Goal: Task Accomplishment & Management: Complete application form

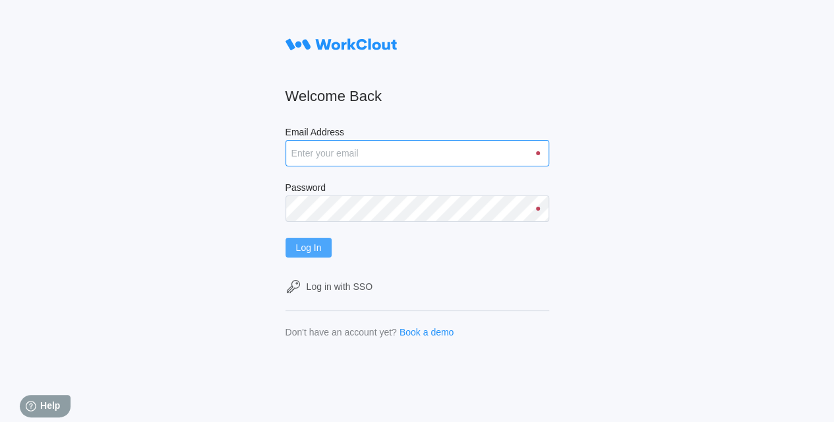
type input "hley@nationalmetalwares.com"
click at [329, 249] on button "Log In" at bounding box center [309, 247] width 47 height 20
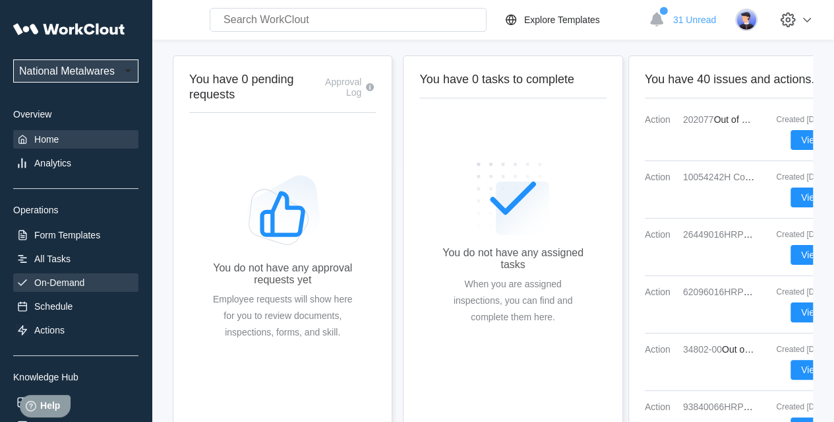
click at [47, 275] on div "On-Demand" at bounding box center [75, 282] width 125 height 18
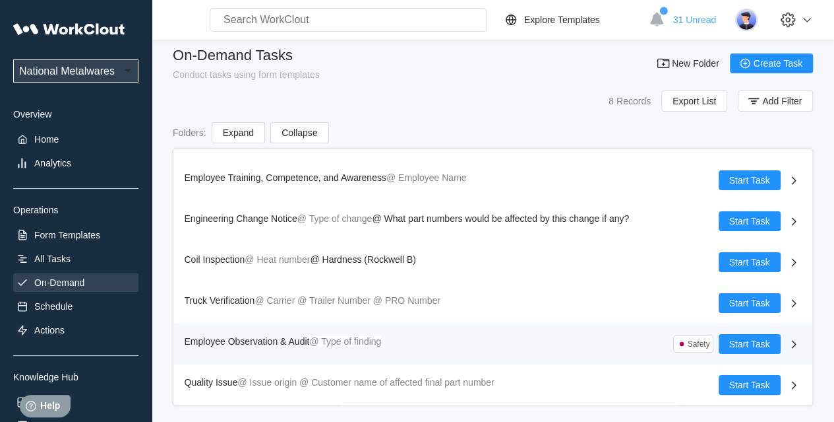
scroll to position [17, 0]
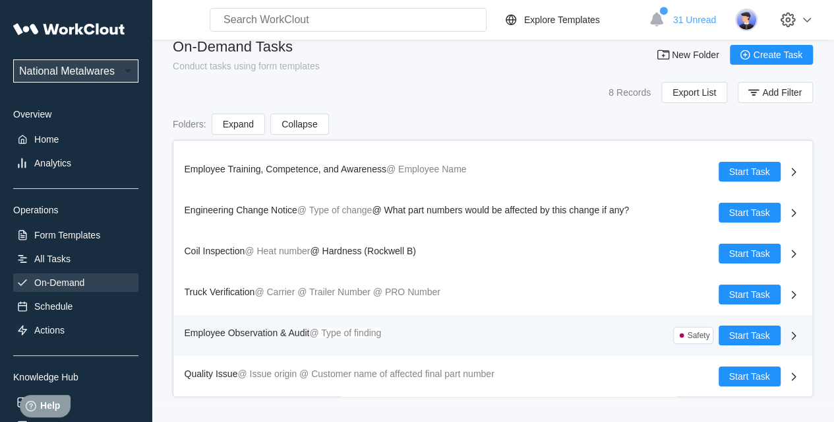
click at [235, 329] on span "Employee Observation & Audit" at bounding box center [247, 332] width 125 height 11
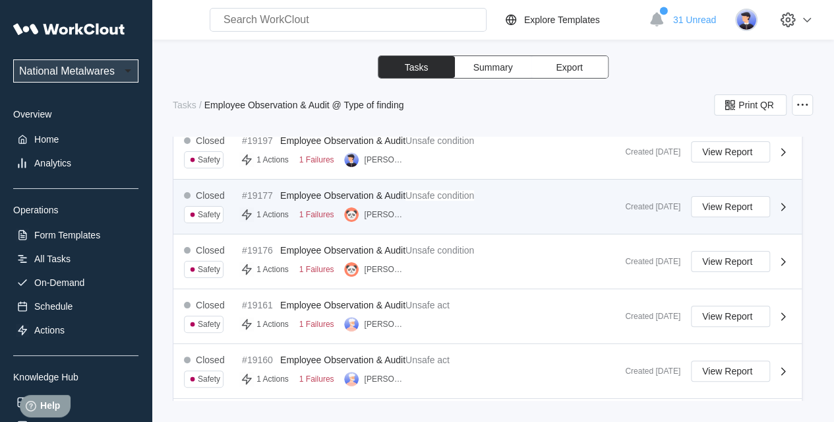
scroll to position [198, 0]
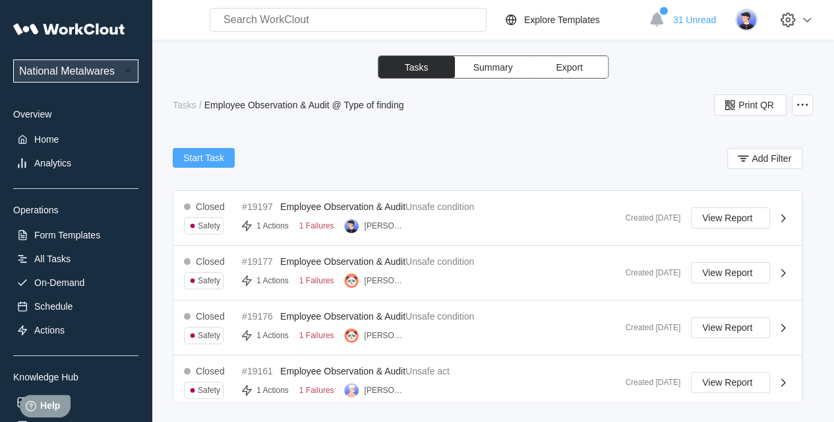
click at [197, 158] on span "Start Task" at bounding box center [203, 157] width 41 height 9
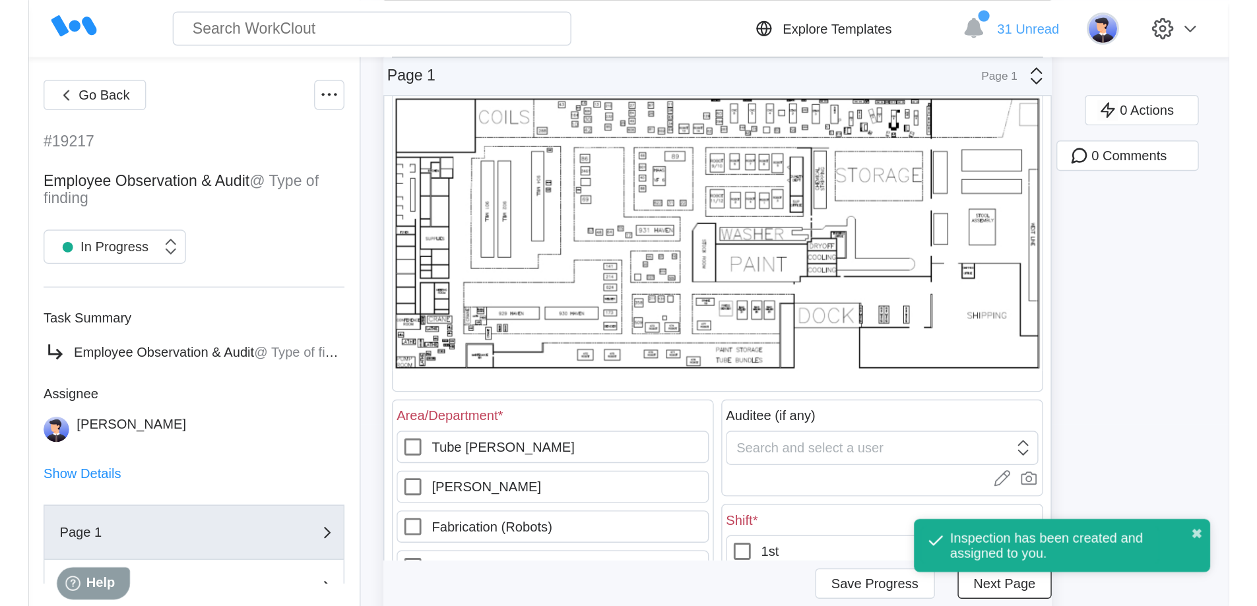
scroll to position [132, 0]
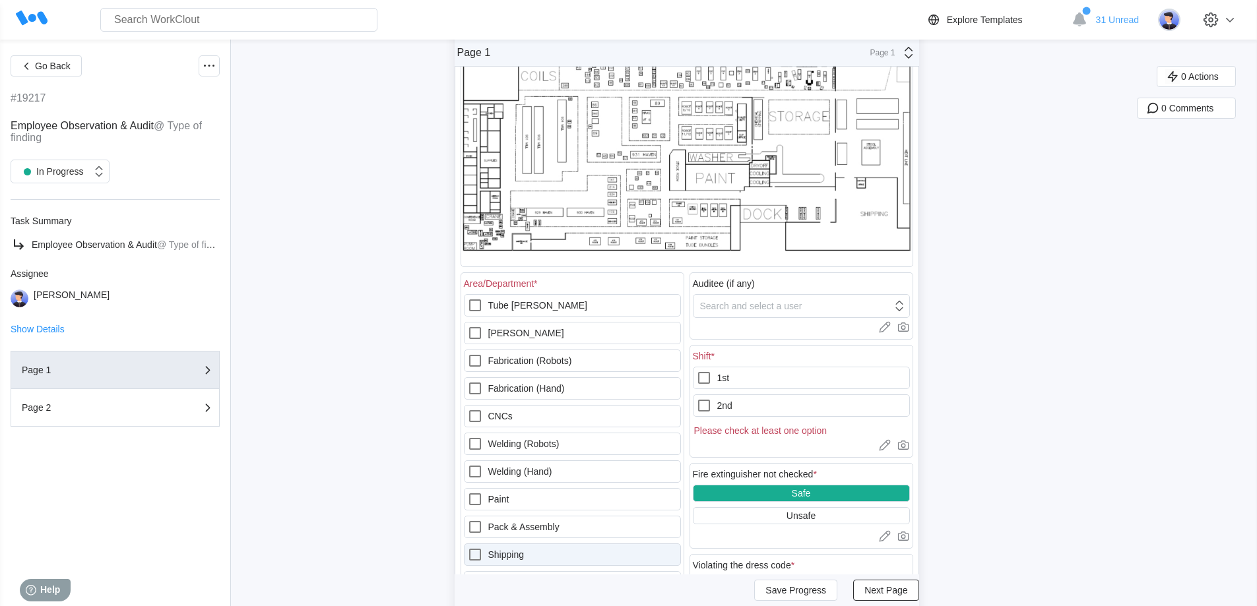
click at [478, 421] on icon at bounding box center [475, 555] width 16 height 16
click at [468, 421] on input "Shipping" at bounding box center [467, 547] width 1 height 1
checkbox input "true"
click at [702, 374] on icon at bounding box center [704, 378] width 16 height 16
click at [697, 371] on input "1st" at bounding box center [696, 370] width 1 height 1
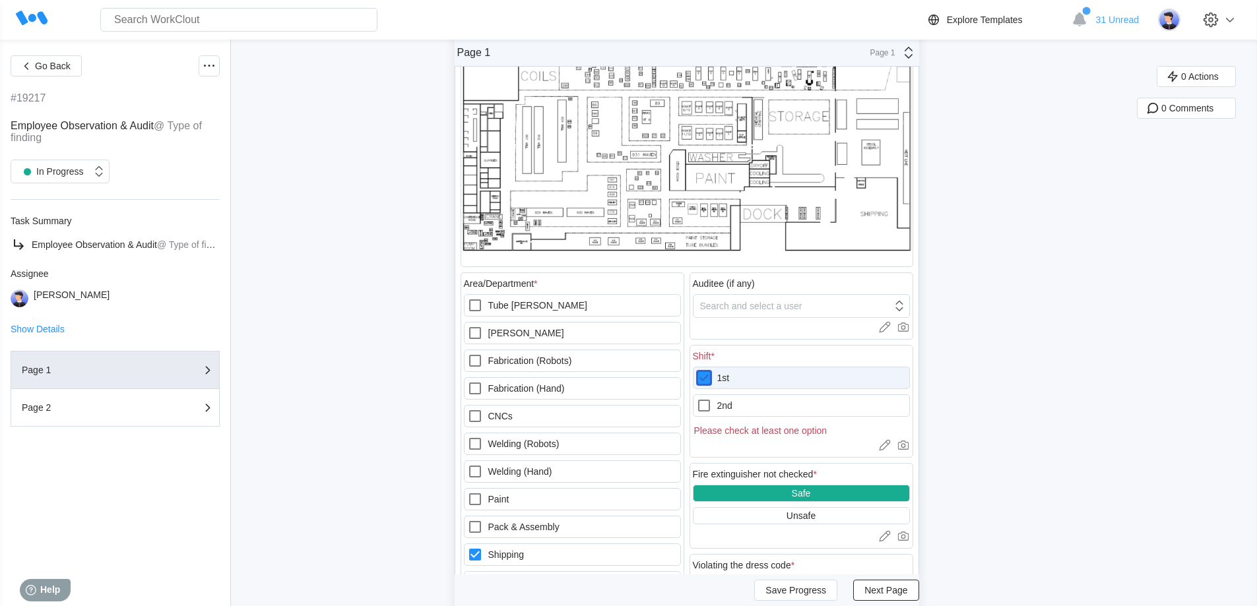
checkbox input "true"
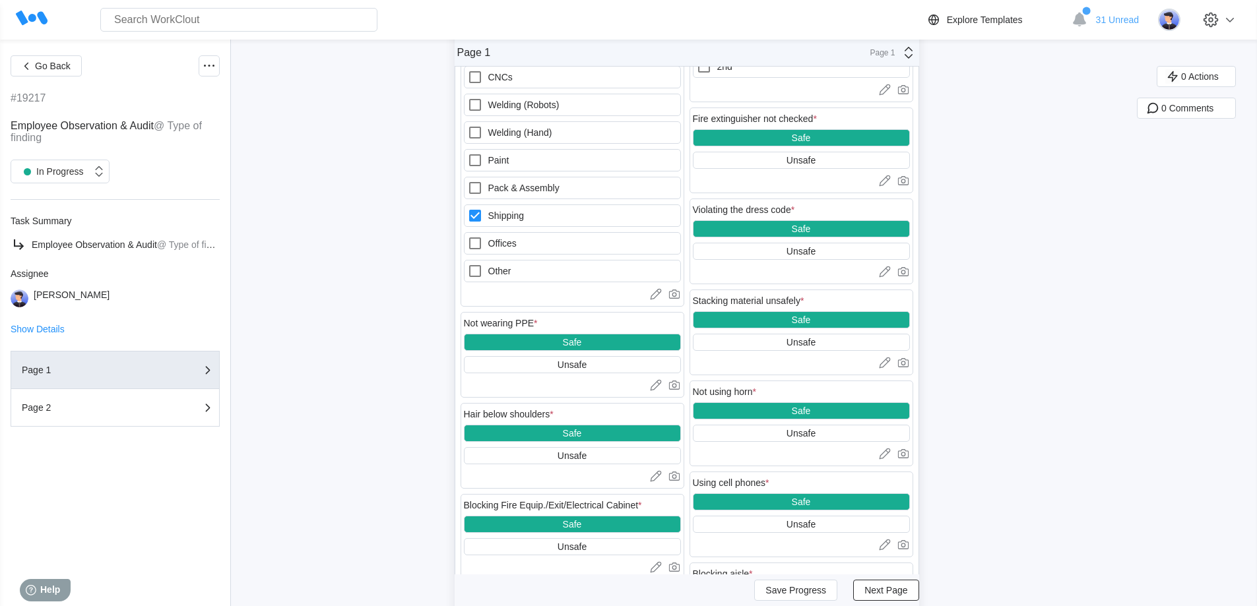
scroll to position [528, 0]
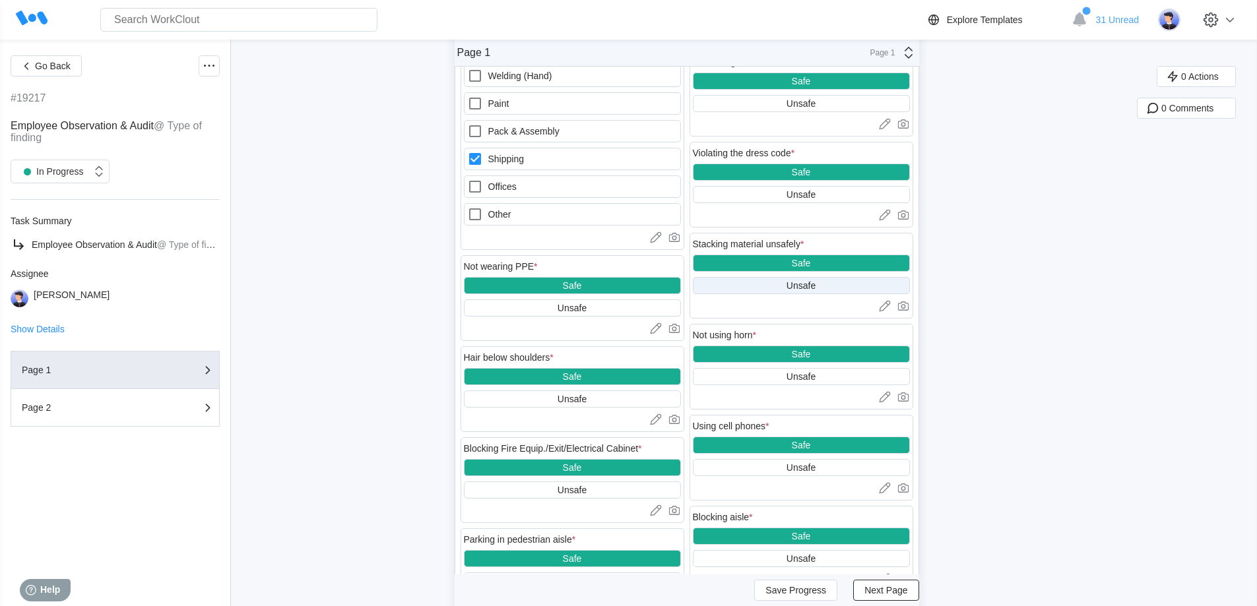
click at [787, 288] on div "Unsafe" at bounding box center [801, 285] width 217 height 17
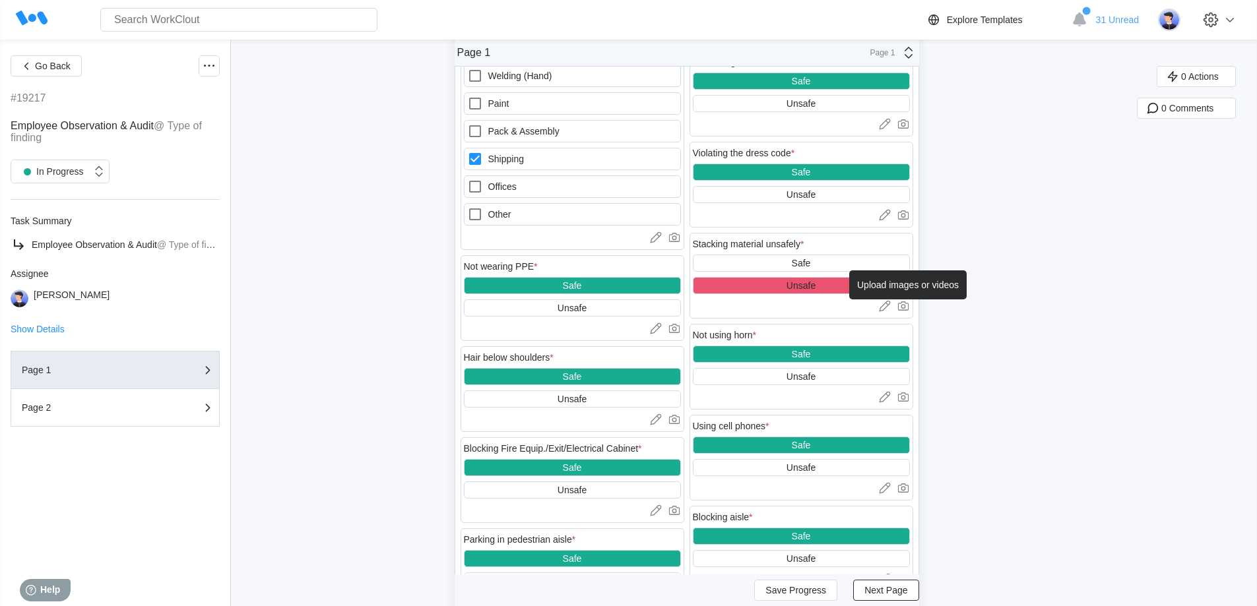
click at [834, 303] on icon at bounding box center [902, 305] width 11 height 9
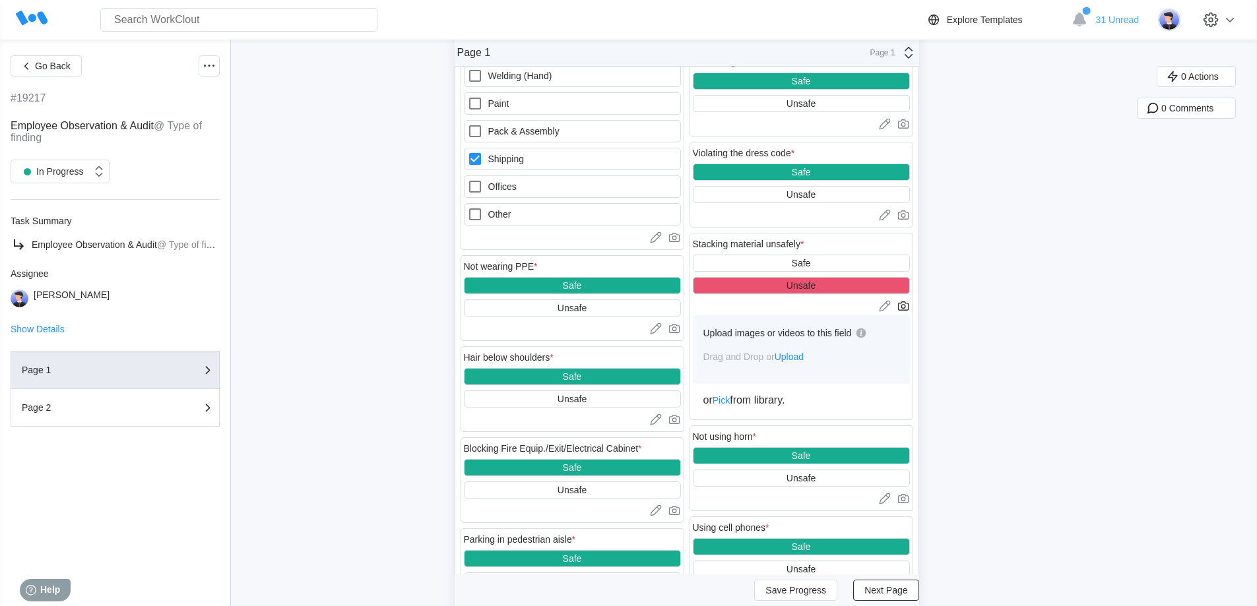
click at [789, 358] on span "Upload" at bounding box center [788, 357] width 29 height 11
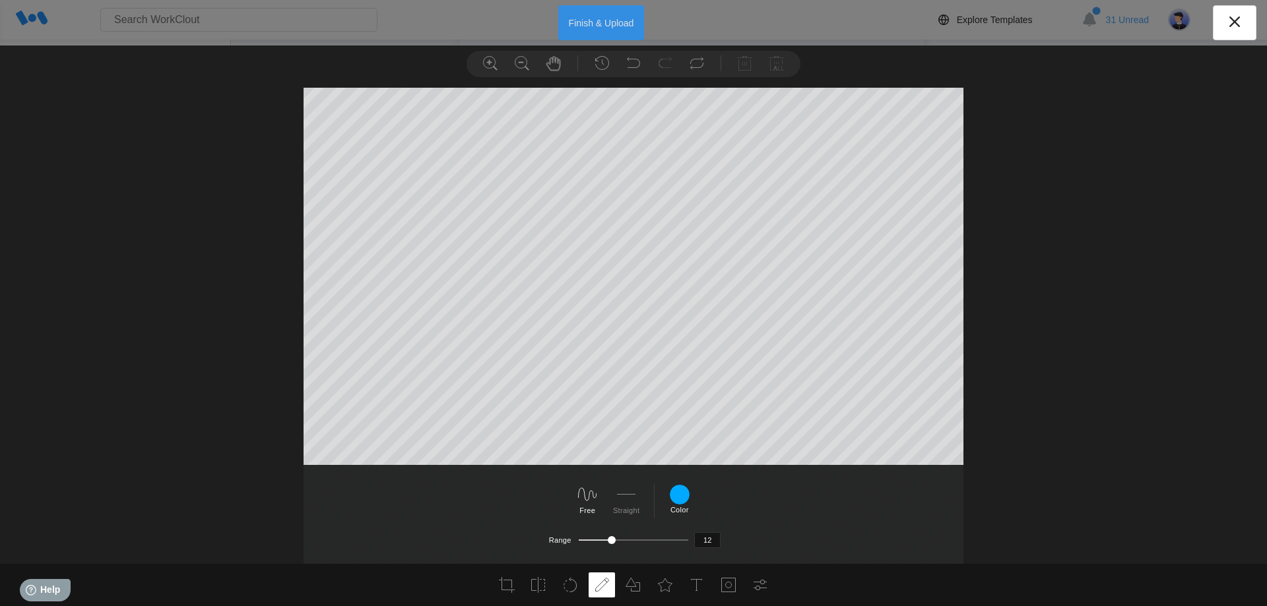
click at [608, 21] on button "Finish & Upload" at bounding box center [601, 22] width 86 height 35
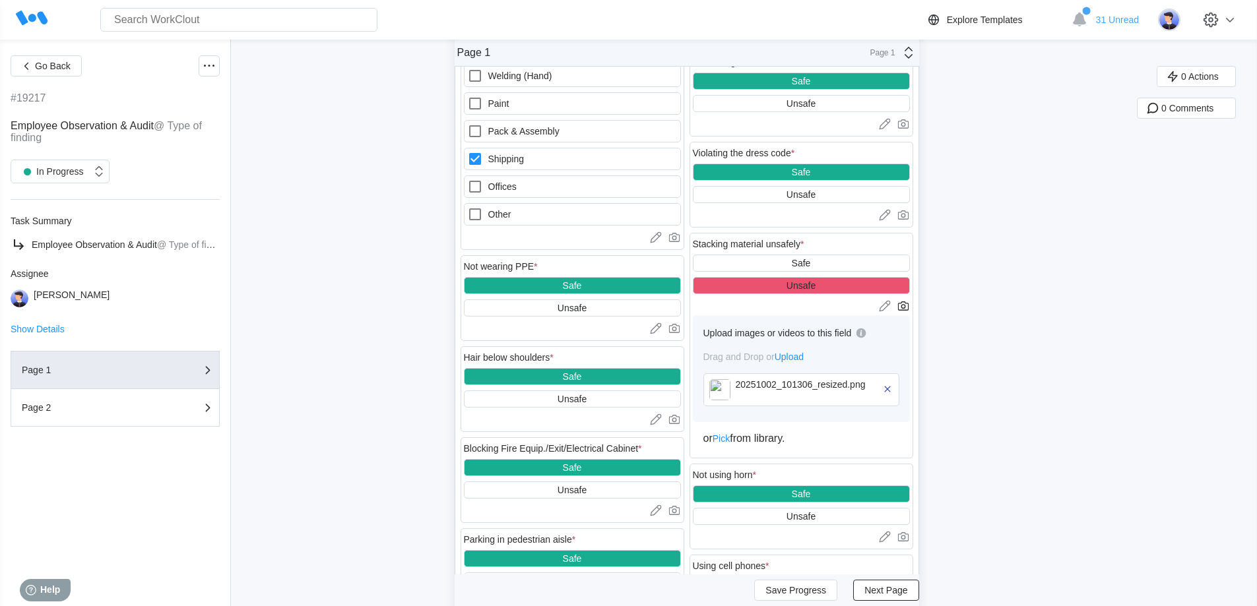
click at [795, 366] on div "Upload images or videos to this field Drag and Drop or Upload 20251002_101306_r…" at bounding box center [801, 368] width 217 height 107
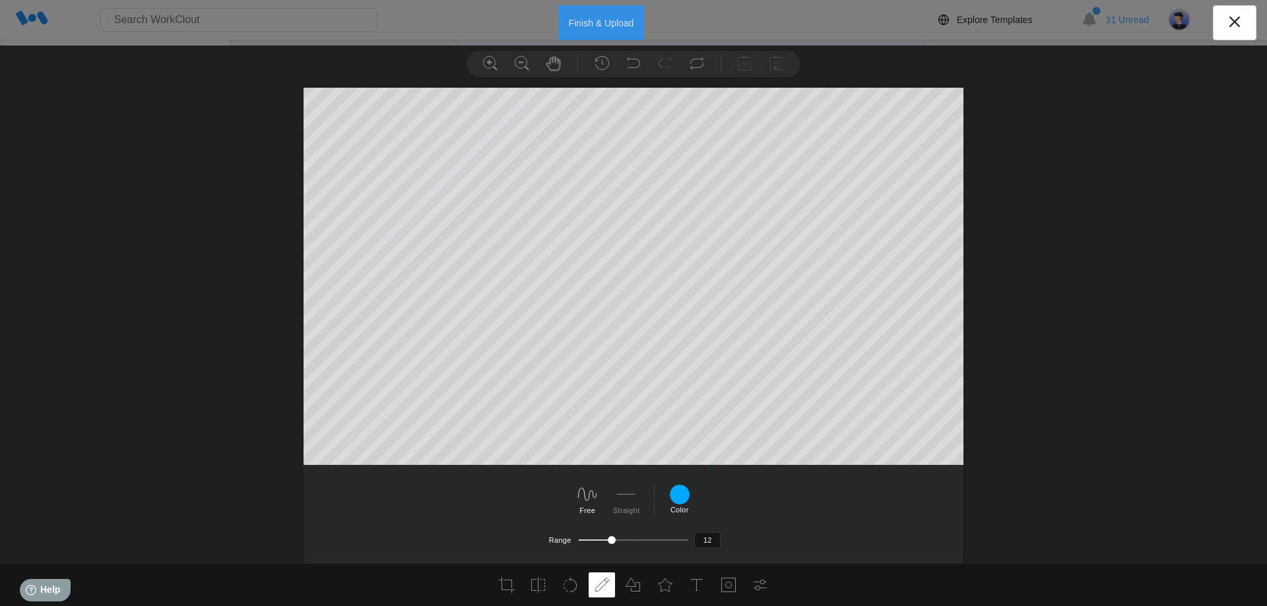
click at [585, 16] on button "Finish & Upload" at bounding box center [601, 22] width 86 height 35
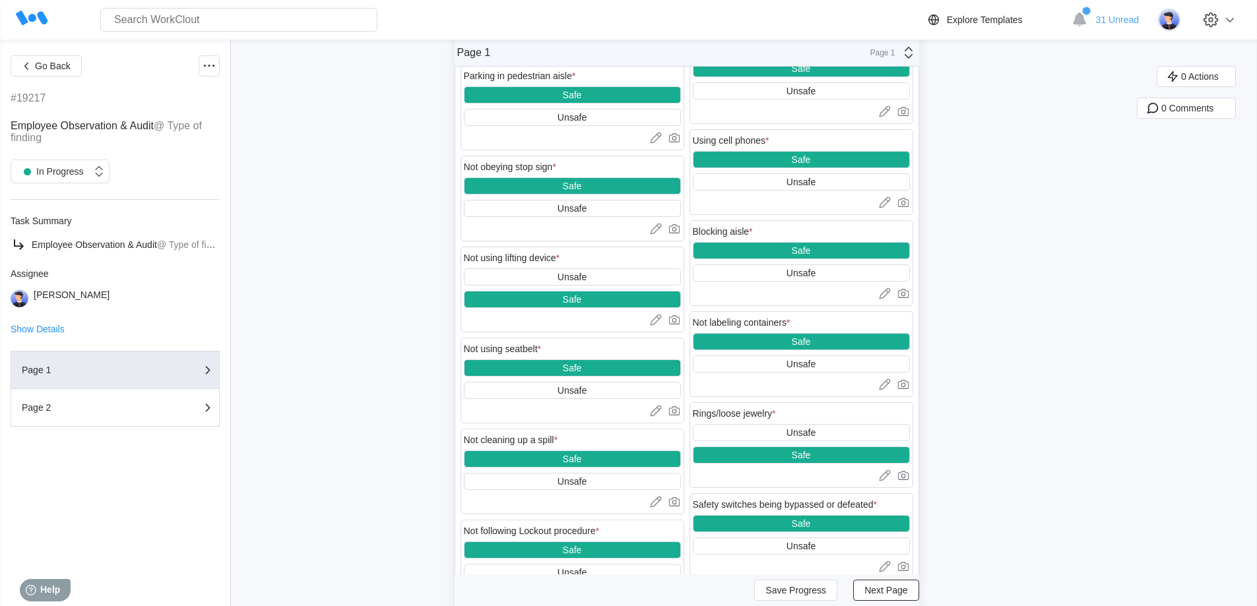
scroll to position [1055, 0]
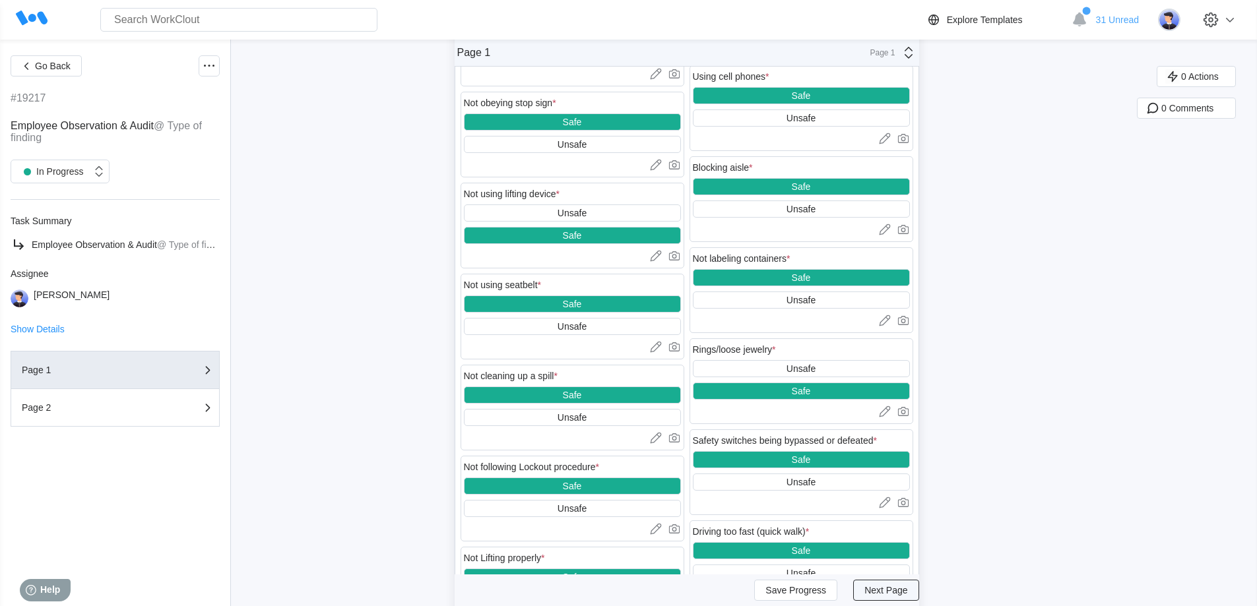
click at [834, 421] on button "Next Page" at bounding box center [885, 590] width 65 height 21
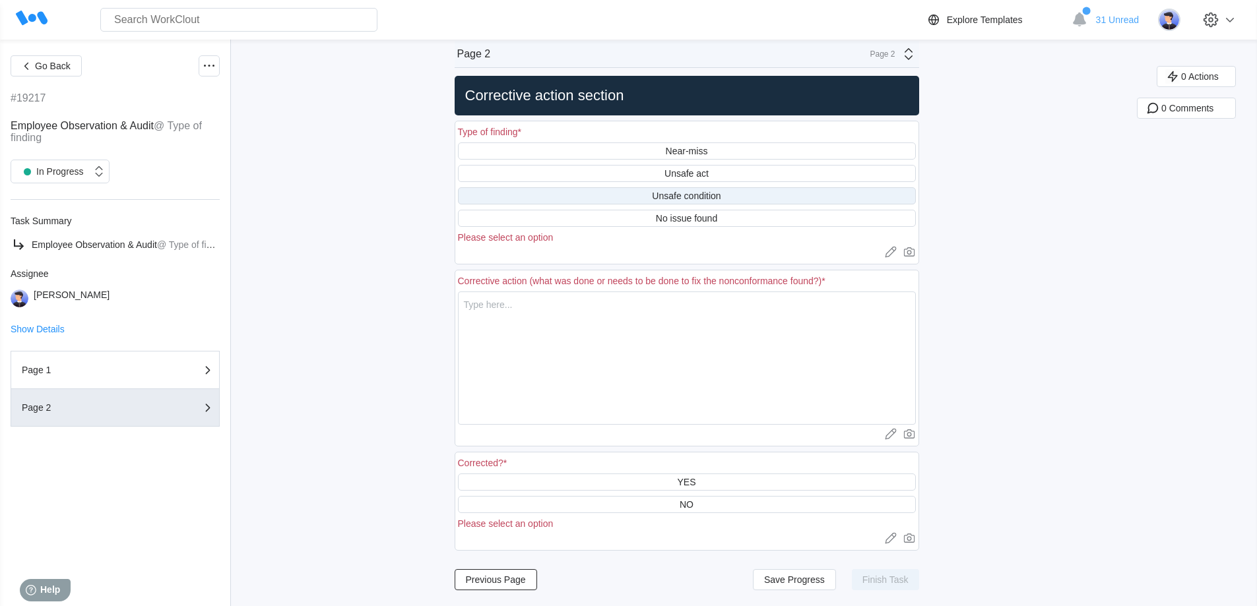
click at [650, 195] on div "Unsafe condition" at bounding box center [687, 195] width 458 height 17
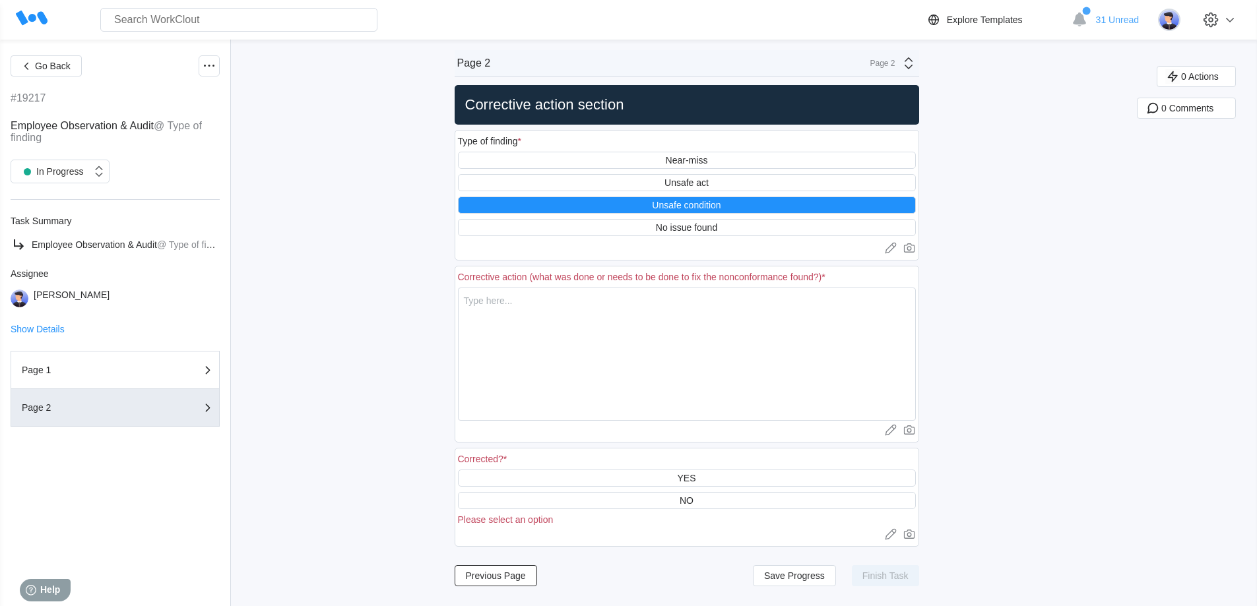
scroll to position [0, 0]
click at [546, 327] on textarea at bounding box center [687, 354] width 458 height 133
type textarea "P"
type textarea "x"
type textarea "Pl"
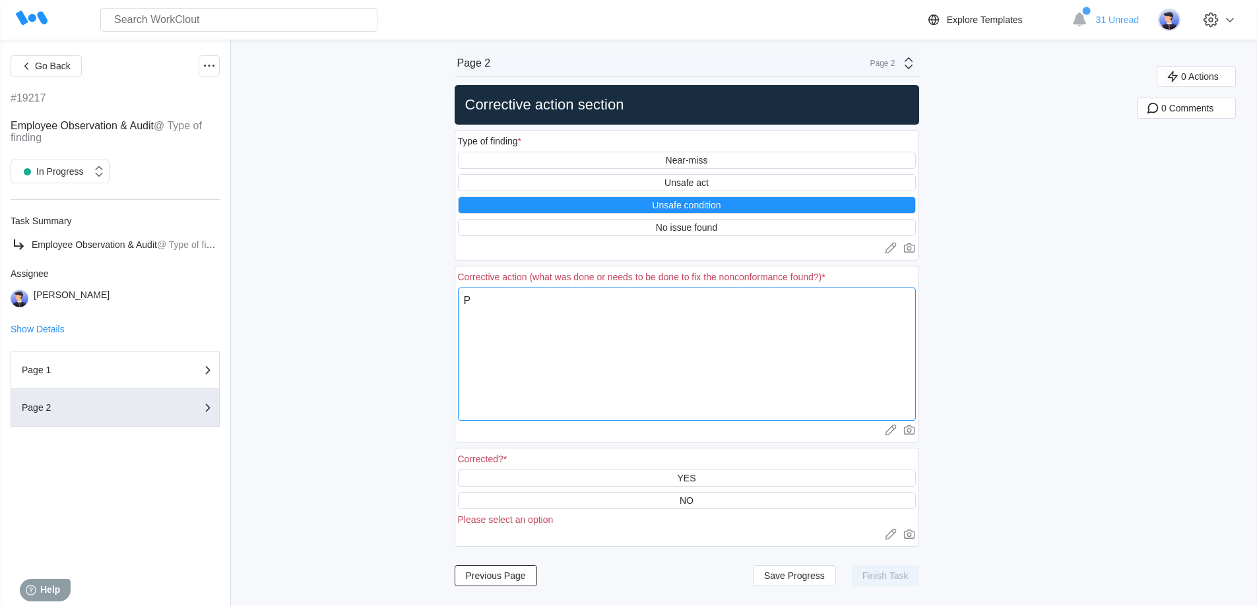
type textarea "x"
type textarea "Pla"
type textarea "x"
type textarea "Plad"
type textarea "x"
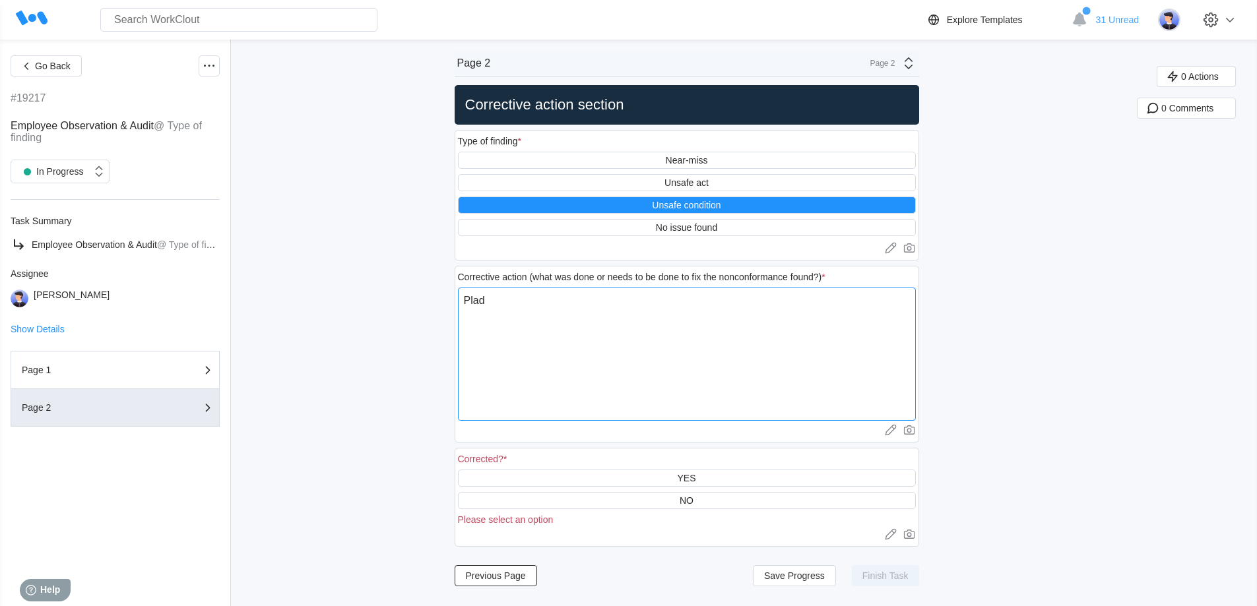
type textarea "Pla"
type textarea "x"
type textarea "Plac"
type textarea "x"
type textarea "Place"
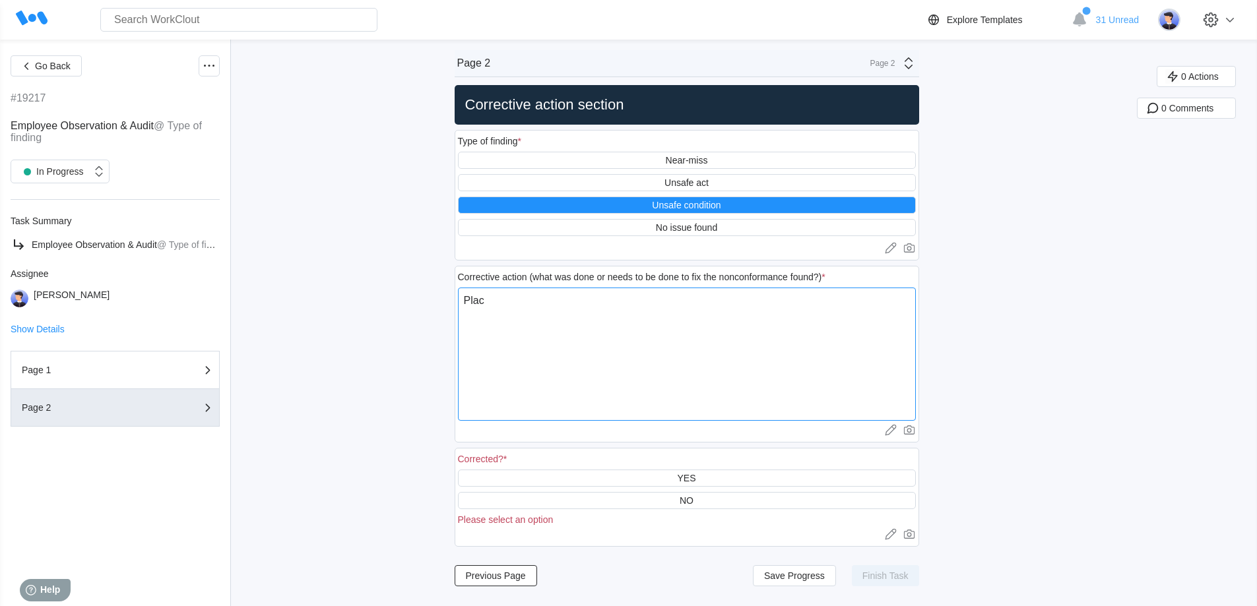
type textarea "x"
type textarea "Place"
type textarea "x"
type textarea "Place a"
type textarea "x"
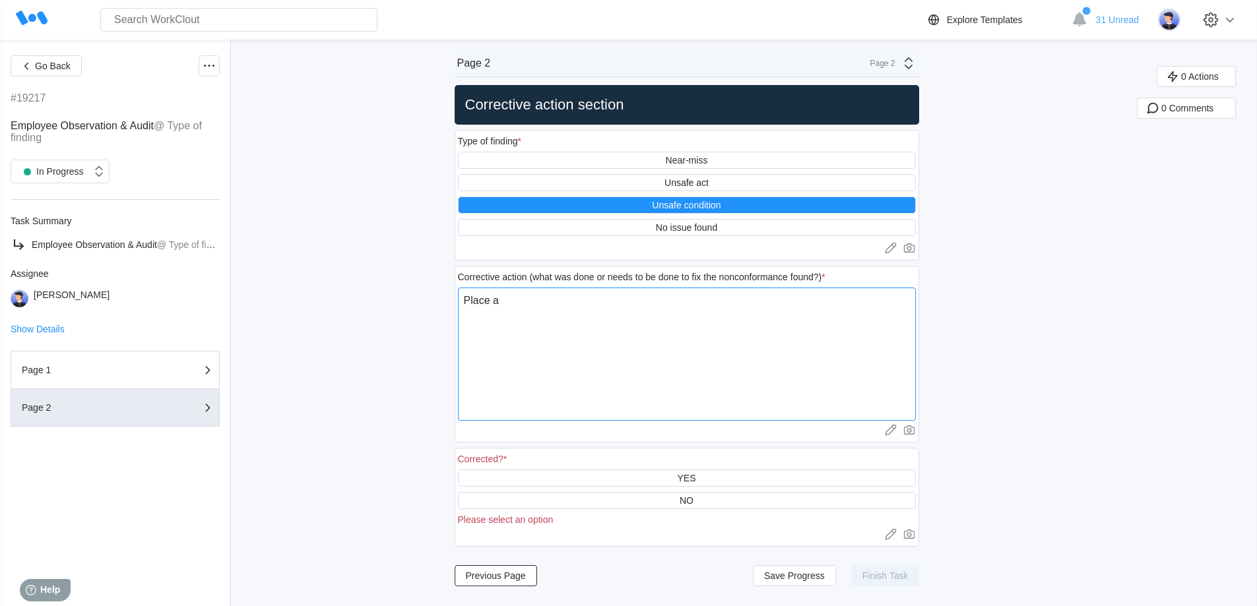
type textarea "Place a"
type textarea "x"
type textarea "Place a 2"
type textarea "x"
type textarea "Place a 2x"
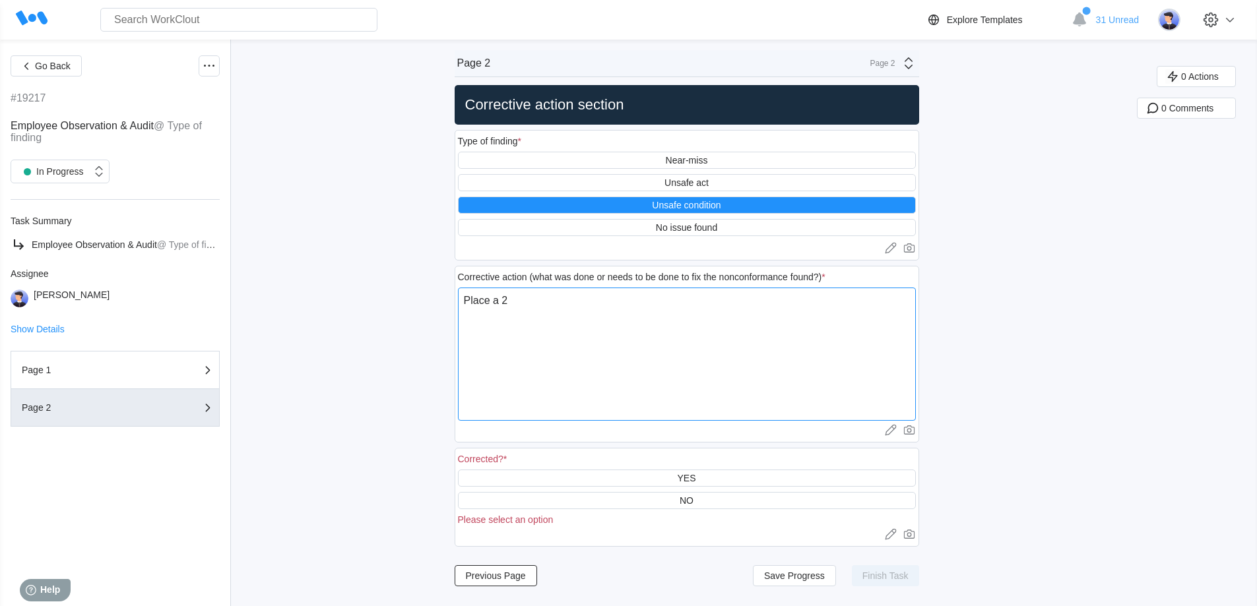
type textarea "x"
type textarea "Place a 2x4"
type textarea "x"
type textarea "Place a 2x4"
type textarea "x"
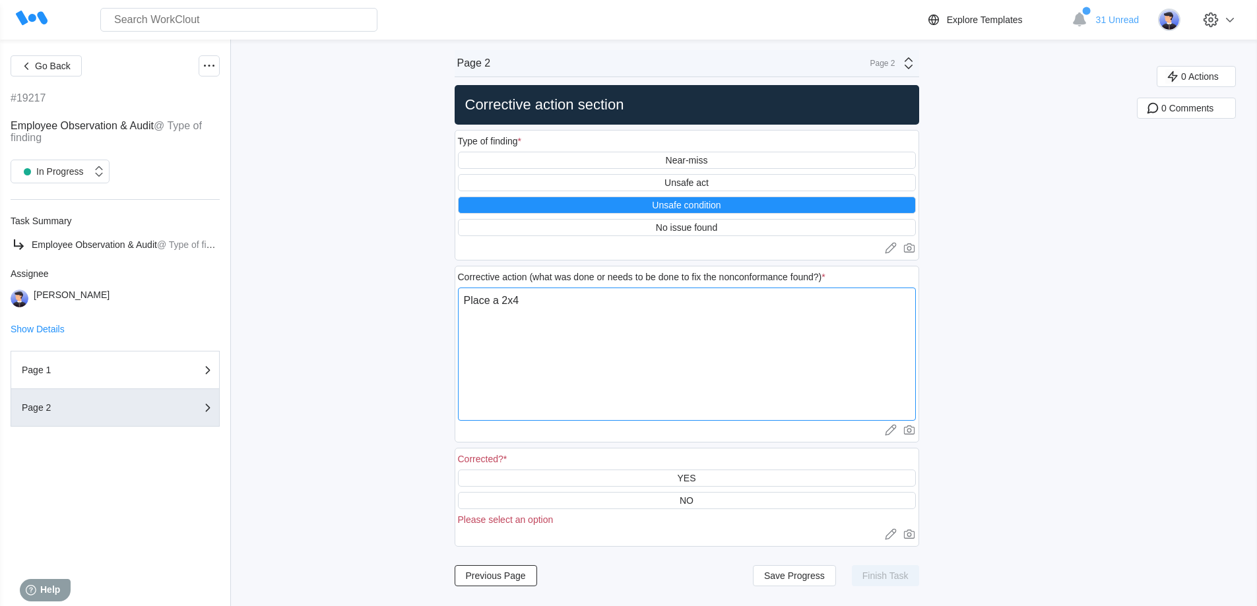
type textarea "Place a 2x4 t"
type textarea "x"
type textarea "Place a 2x4 to"
type textarea "x"
type textarea "Place a 2x4 to"
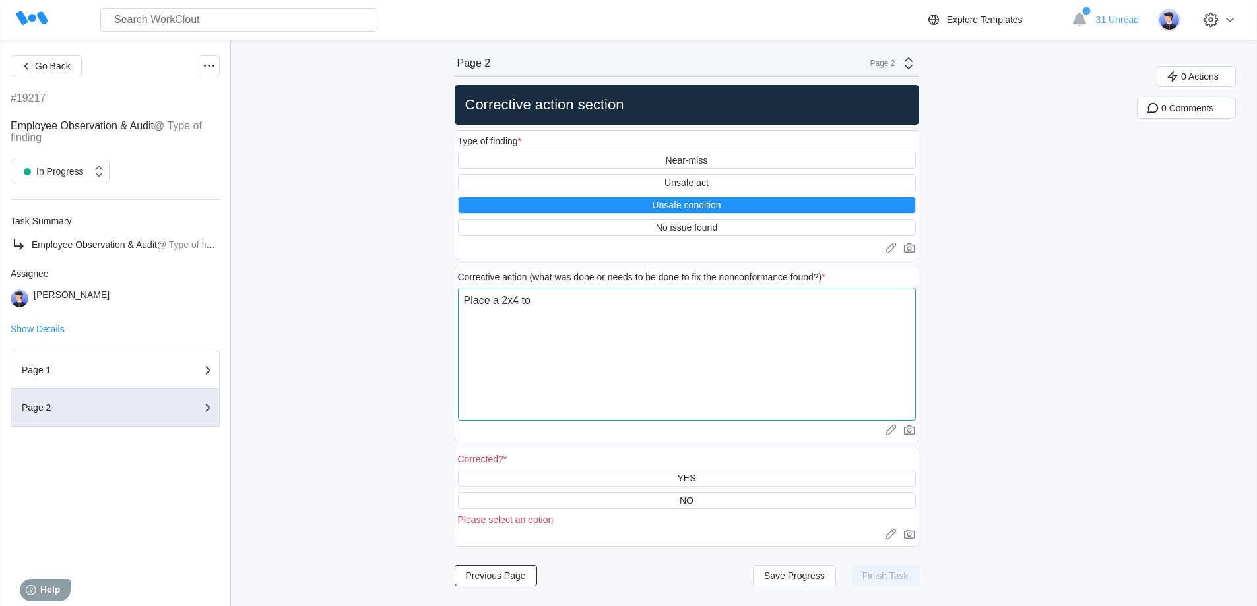
type textarea "x"
type textarea "Place a 2x4 to e"
type textarea "x"
type textarea "Place a 2x4 to en"
type textarea "x"
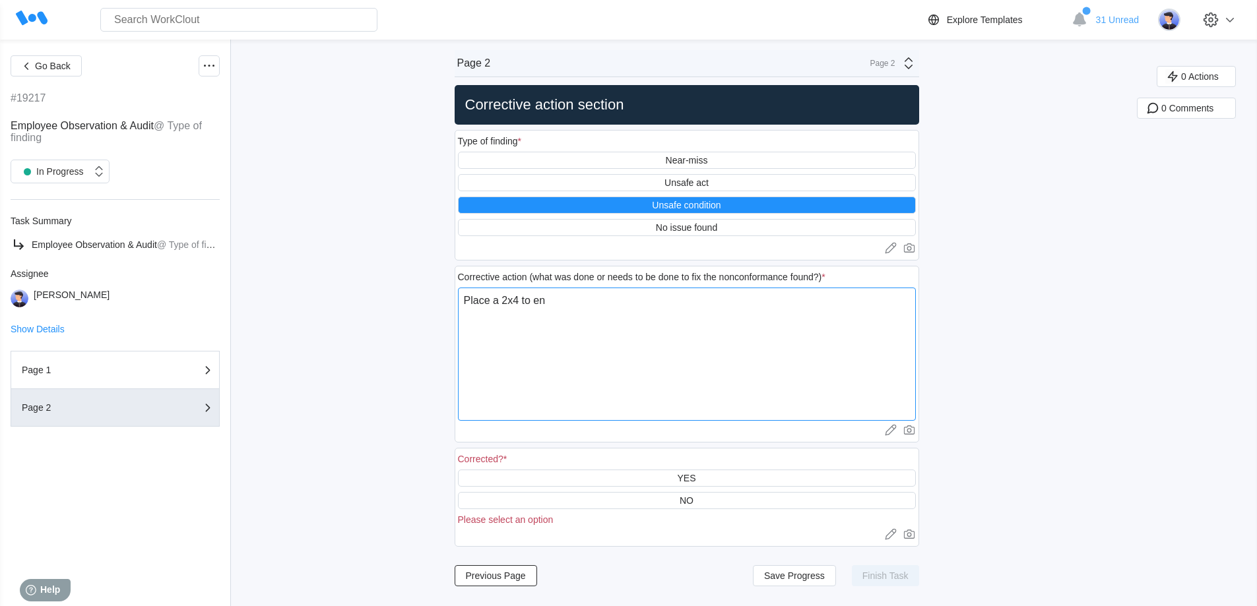
type textarea "Place a 2x4 to ens"
type textarea "x"
type textarea "Place a 2x4 to ensu"
type textarea "x"
type textarea "Place a 2x4 to ensur"
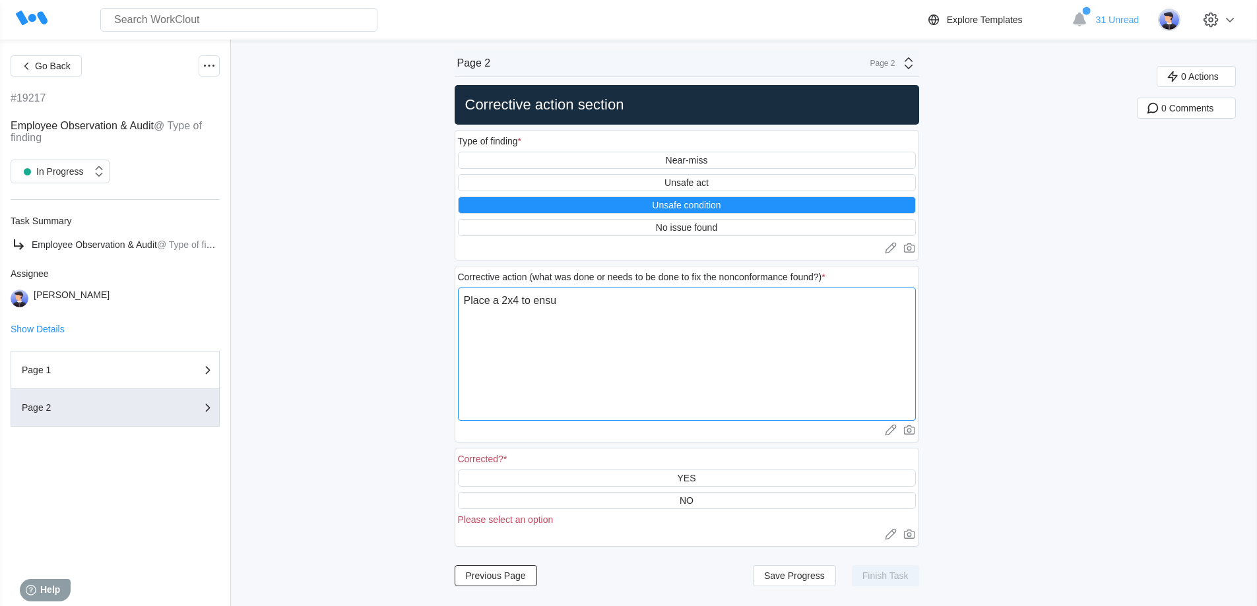
type textarea "x"
type textarea "Place a 2x4 to ensure"
type textarea "x"
type textarea "Place a 2x4 to ensure"
type textarea "x"
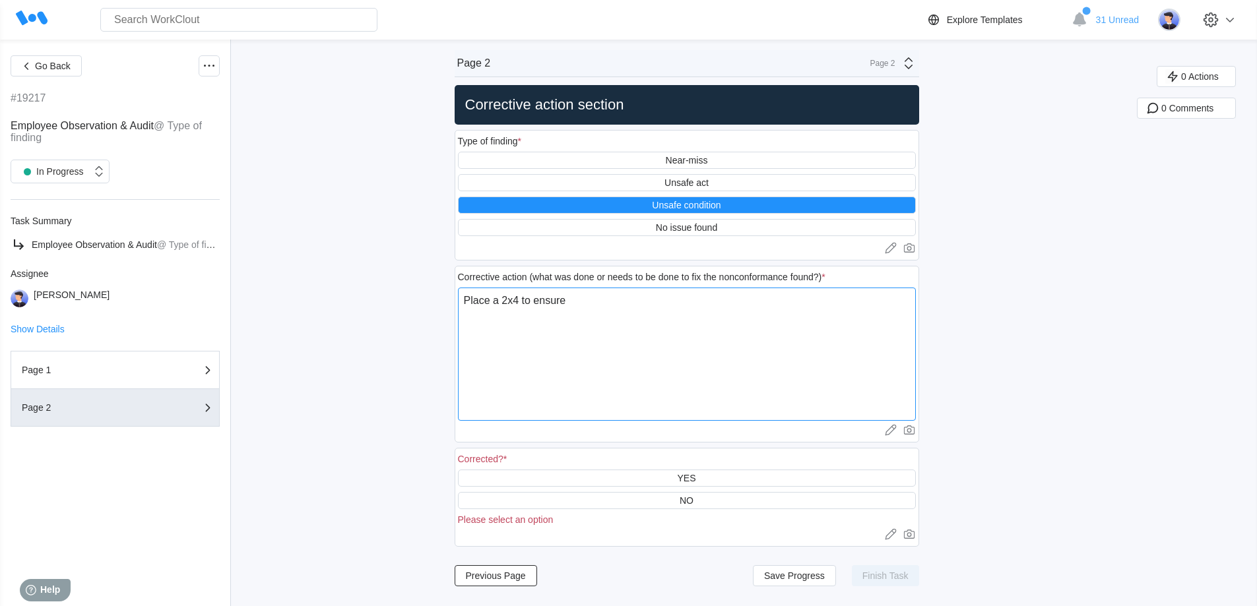
type textarea "Place a 2x4 to ensure t"
type textarea "x"
type textarea "Place a 2x4 to ensure tu"
type textarea "x"
type textarea "Place a 2x4 to ensure tub"
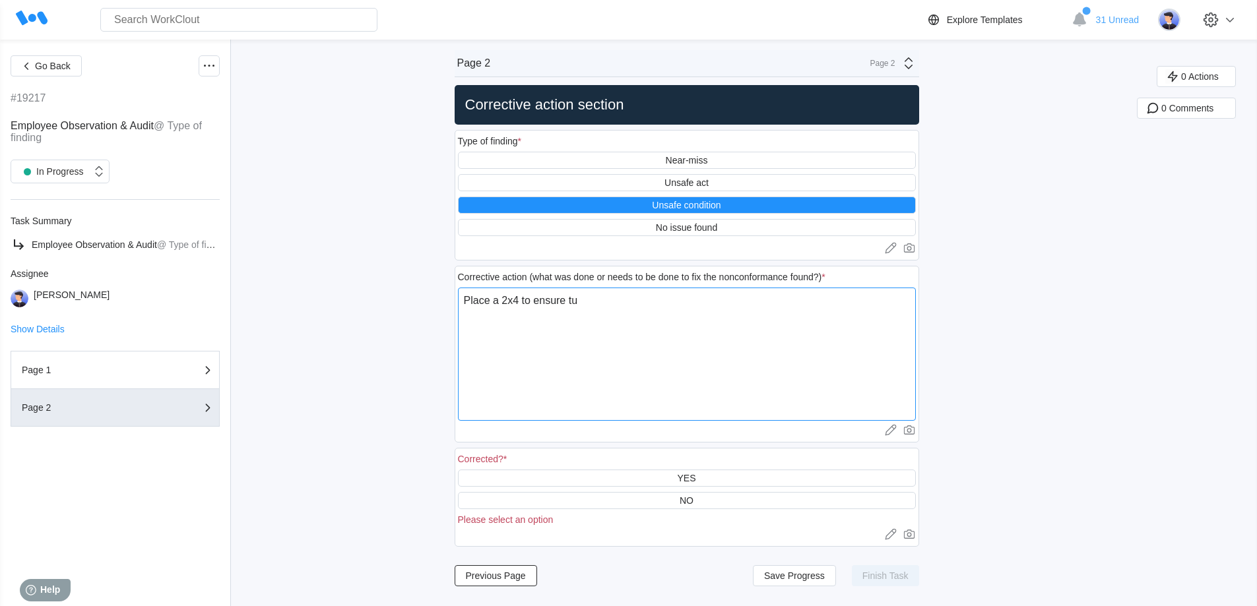
type textarea "x"
type textarea "Place a 2x4 to ensure tube"
type textarea "x"
type textarea "Place a 2x4 to ensure tubes"
type textarea "x"
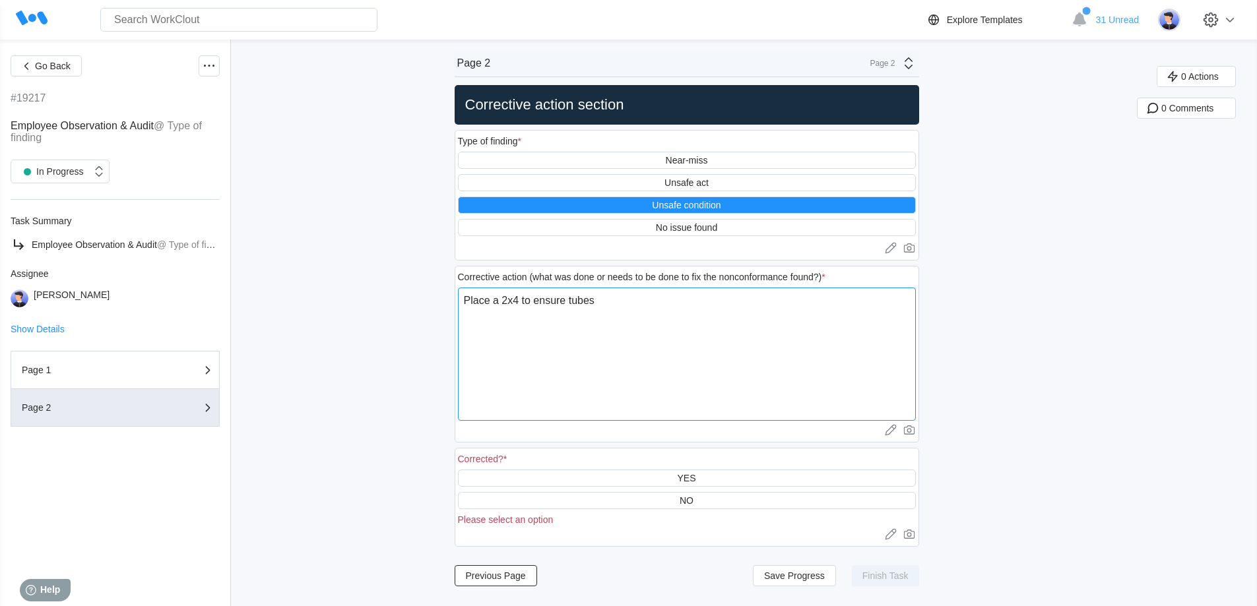
type textarea "Place a 2x4 to ensure tubes"
type textarea "x"
type textarea "Place a 2x4 to ensure tubes d"
type textarea "x"
type textarea "Place a 2x4 to ensure tubes do"
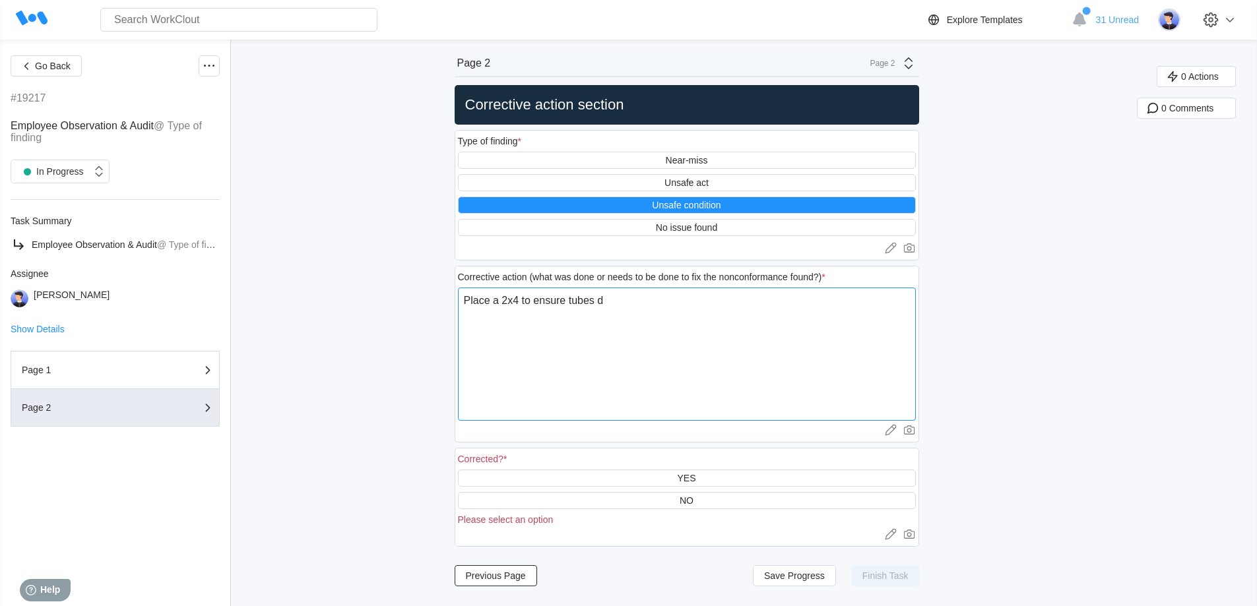
type textarea "x"
type textarea "Place a 2x4 to ensure tubes do"
type textarea "x"
type textarea "Place a 2x4 to ensure tubes do n"
type textarea "x"
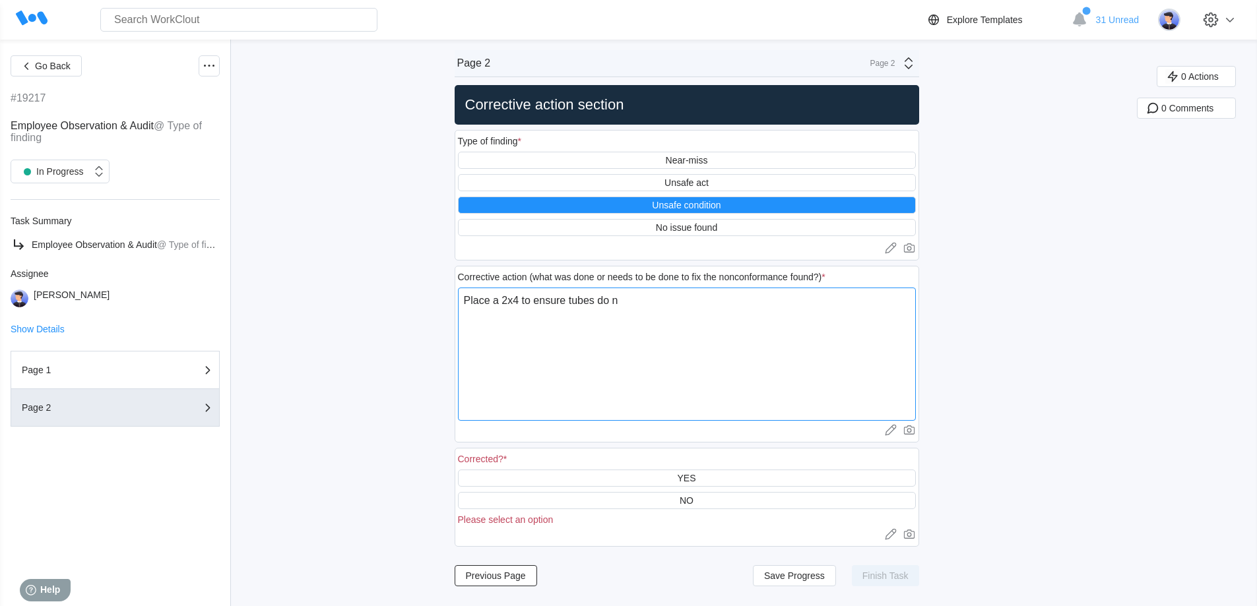
type textarea "Place a 2x4 to ensure tubes do no"
type textarea "x"
type textarea "Place a 2x4 to ensure tubes do not"
type textarea "x"
type textarea "Place a 2x4 to ensure tubes do not"
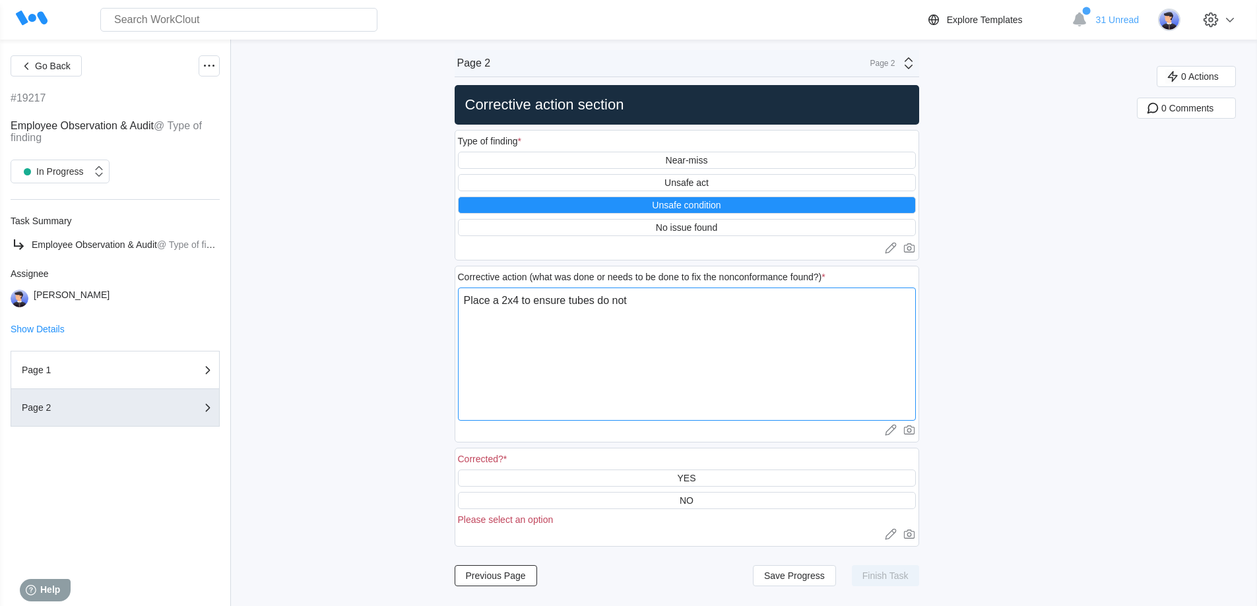
type textarea "x"
type textarea "Place a 2x4 to ensure tubes do not m"
type textarea "x"
type textarea "Place a 2x4 to ensure tubes do not mo"
type textarea "x"
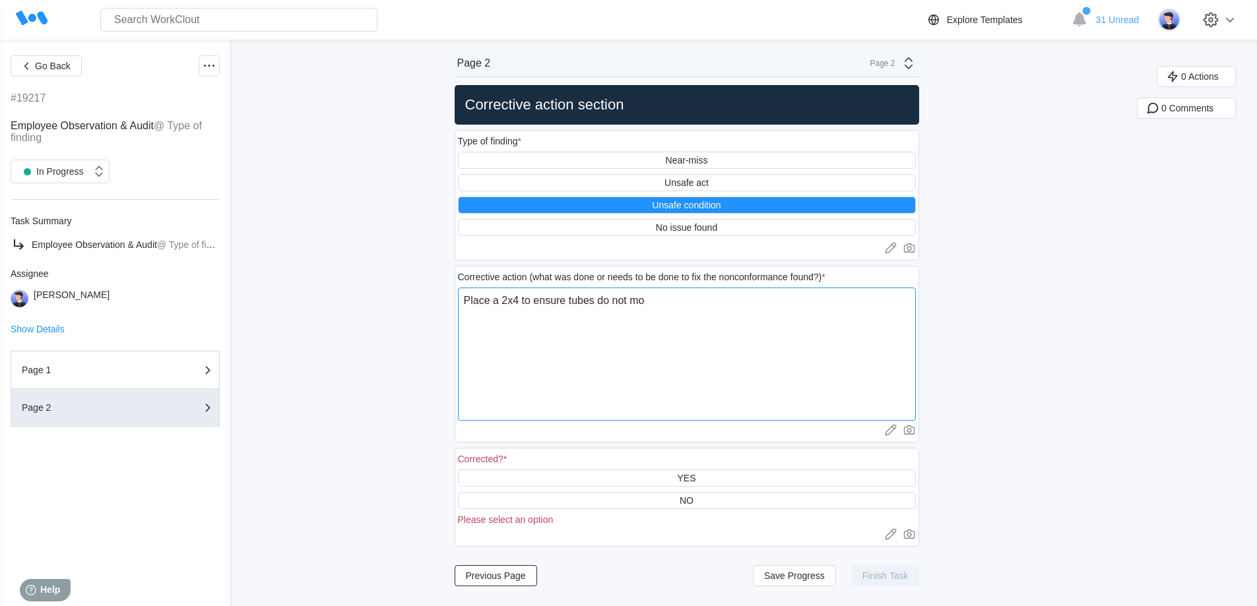
type textarea "Place a 2x4 to ensure tubes do not mov"
type textarea "x"
type textarea "Place a 2x4 to ensure tubes do not move"
type textarea "x"
type textarea "Place a 2x4 to ensure tubes do not move"
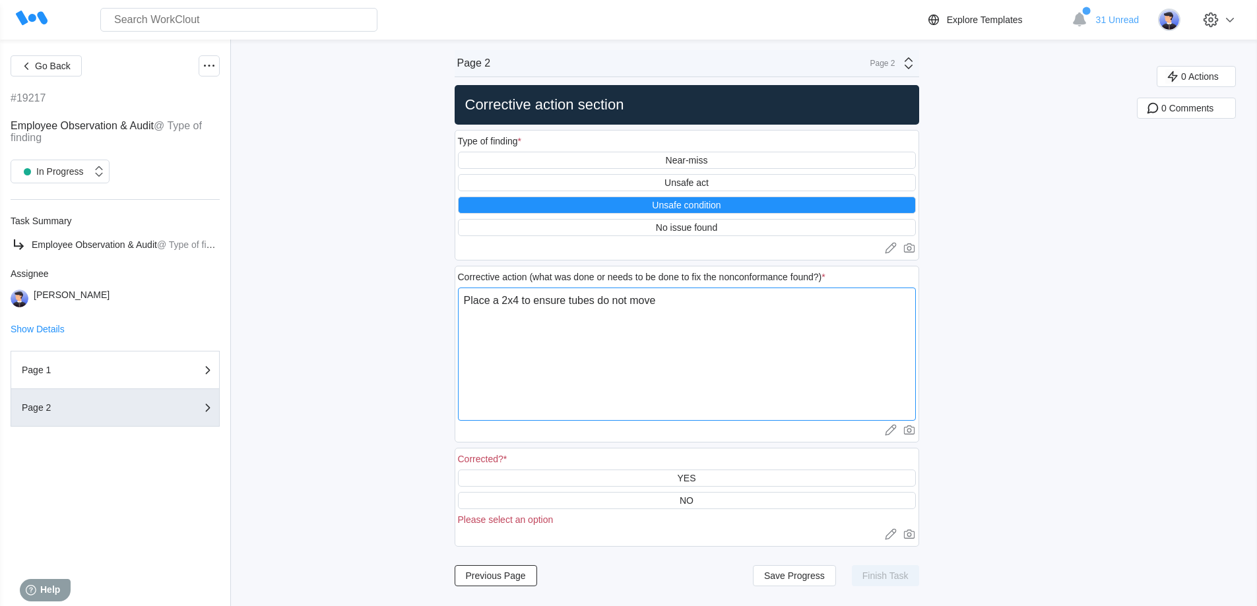
type textarea "x"
type textarea "Place a 2x4 to ensure tubes do not move w"
type textarea "x"
type textarea "Place a 2x4 to ensure tubes do not move wh"
type textarea "x"
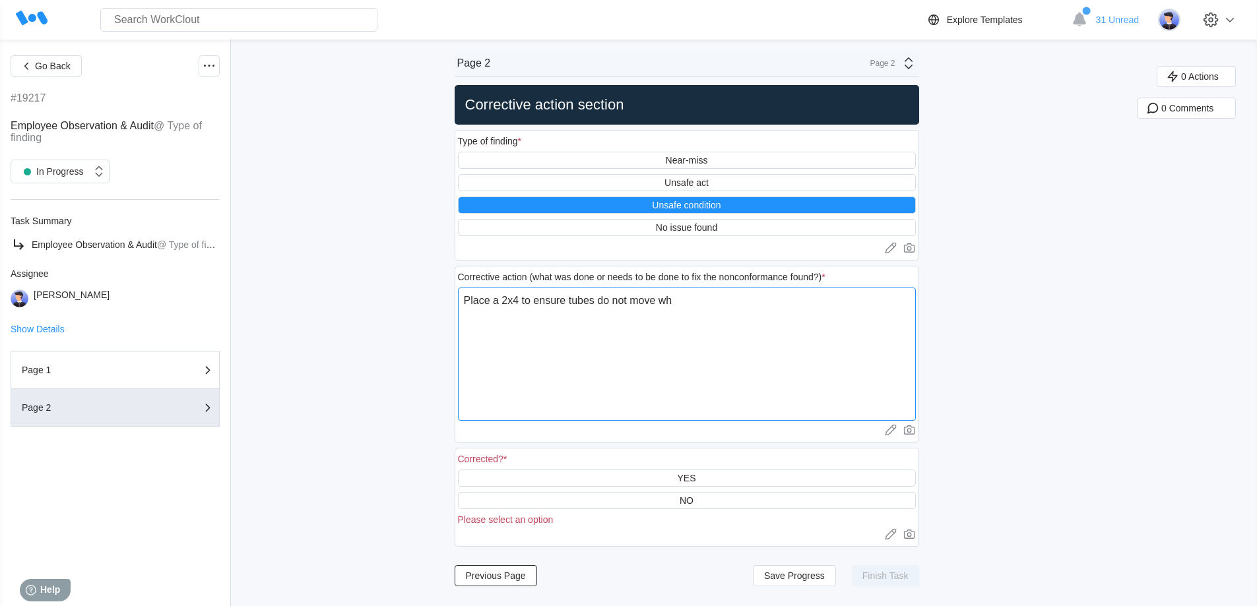
type textarea "Place a 2x4 to ensure tubes do not move whe"
type textarea "x"
type textarea "Place a 2x4 to ensure tubes do not move when"
type textarea "x"
type textarea "Place a 2x4 to ensure tubes do not move when"
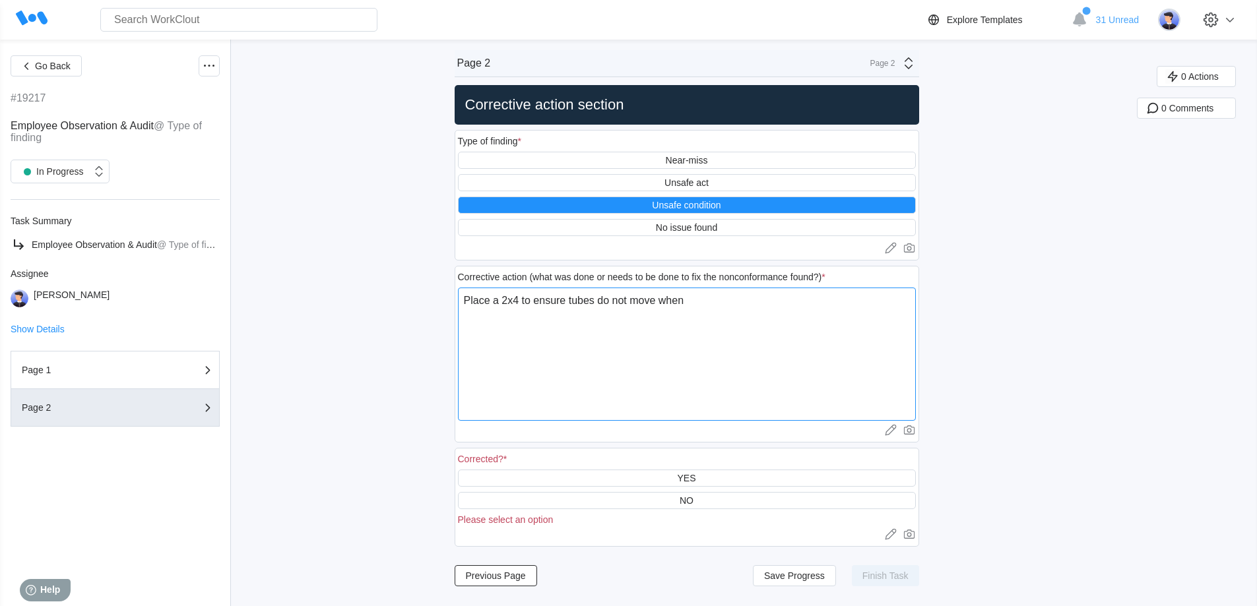
type textarea "x"
type textarea "Place a 2x4 to ensure tubes do not move when s"
type textarea "x"
type textarea "Place a 2x4 to ensure tubes do not move when sk"
type textarea "x"
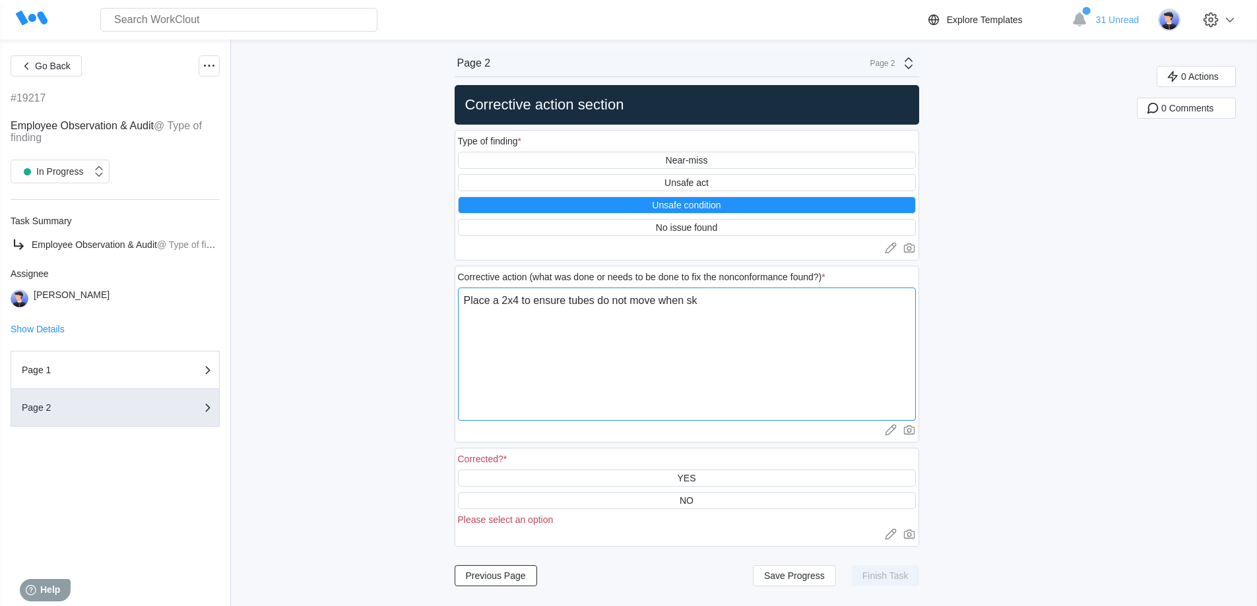
type textarea "Place a 2x4 to ensure tubes do not move when ski"
type textarea "x"
type textarea "Place a 2x4 to ensure tubes do not move when skid"
type textarea "x"
type textarea "Place a 2x4 to ensure tubes do not move when skid"
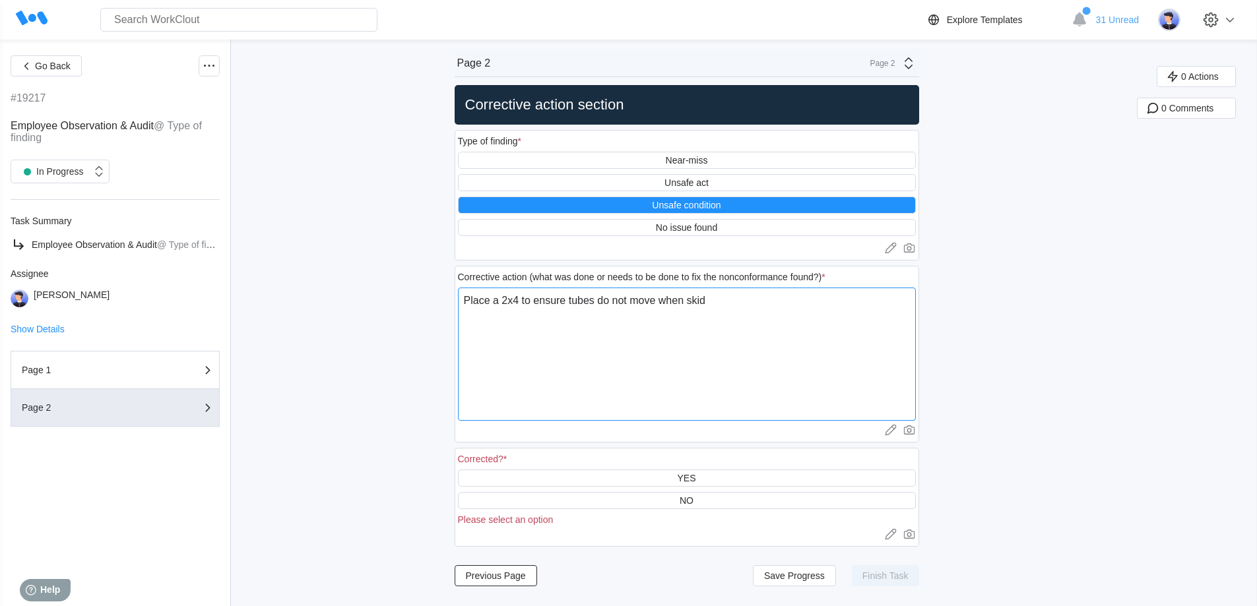
type textarea "x"
type textarea "Place a 2x4 to ensure tubes do not move when skid i"
type textarea "x"
type textarea "Place a 2x4 to ensure tubes do not move when skid is"
type textarea "x"
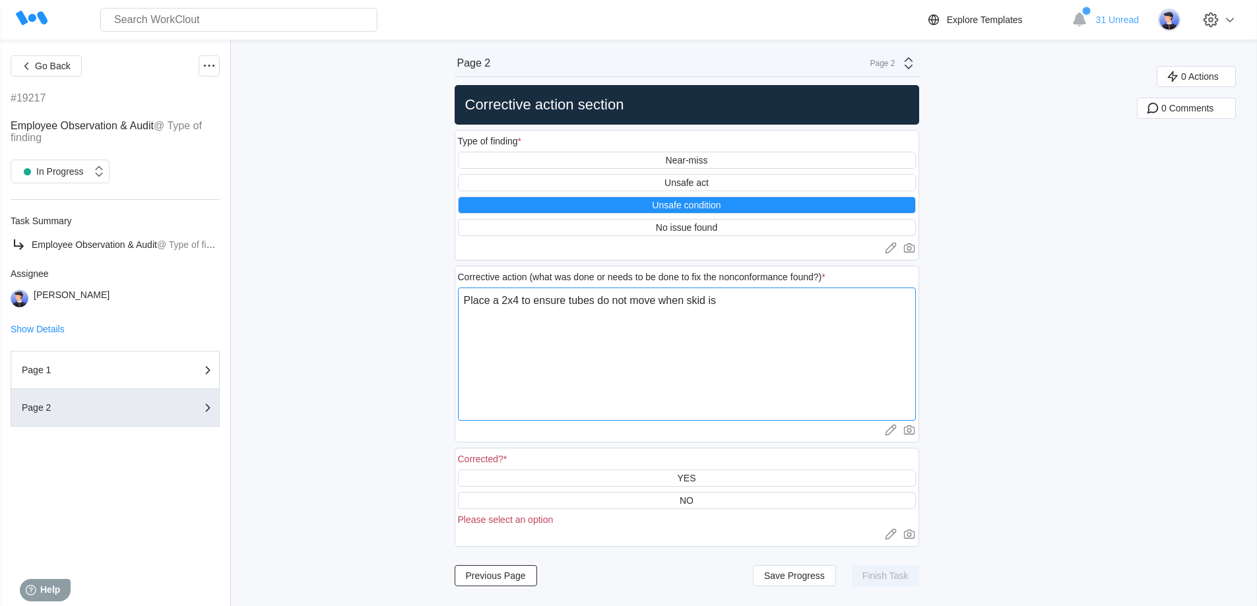
type textarea "Place a 2x4 to ensure tubes do not move when skid is"
type textarea "x"
type textarea "Place a 2x4 to ensure tubes do not move when skid is m"
type textarea "x"
type textarea "Place a 2x4 to ensure tubes do not move when skid is mo"
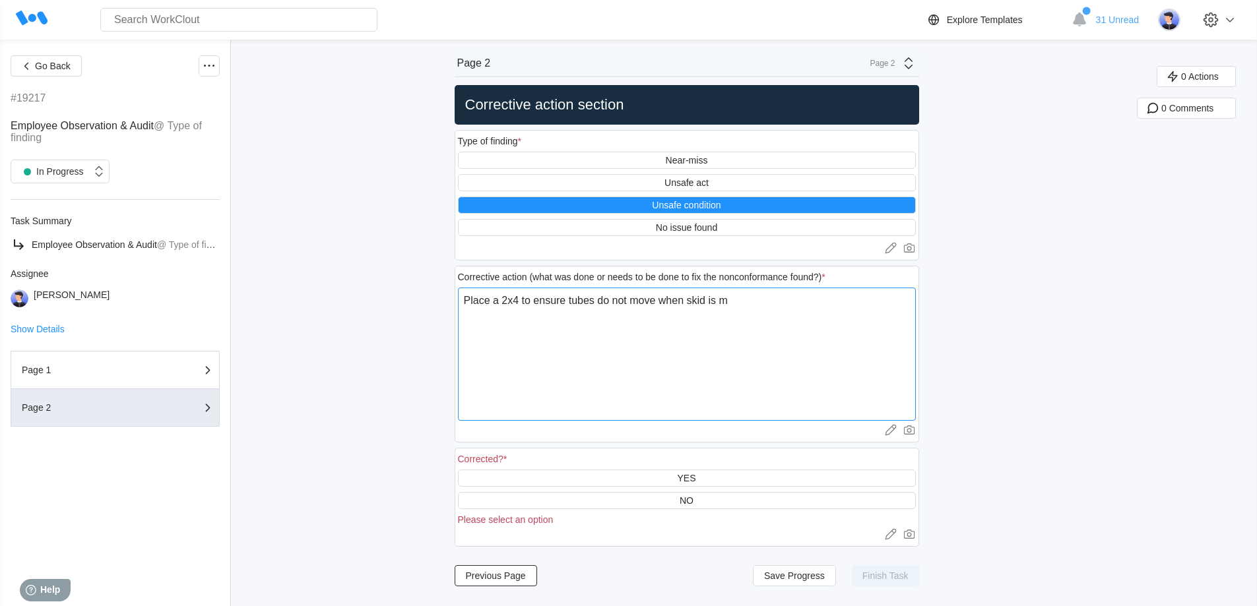
type textarea "x"
type textarea "Place a 2x4 to ensure tubes do not move when skid is mov"
type textarea "x"
type textarea "Place a 2x4 to ensure tubes do not move when skid is move"
type textarea "x"
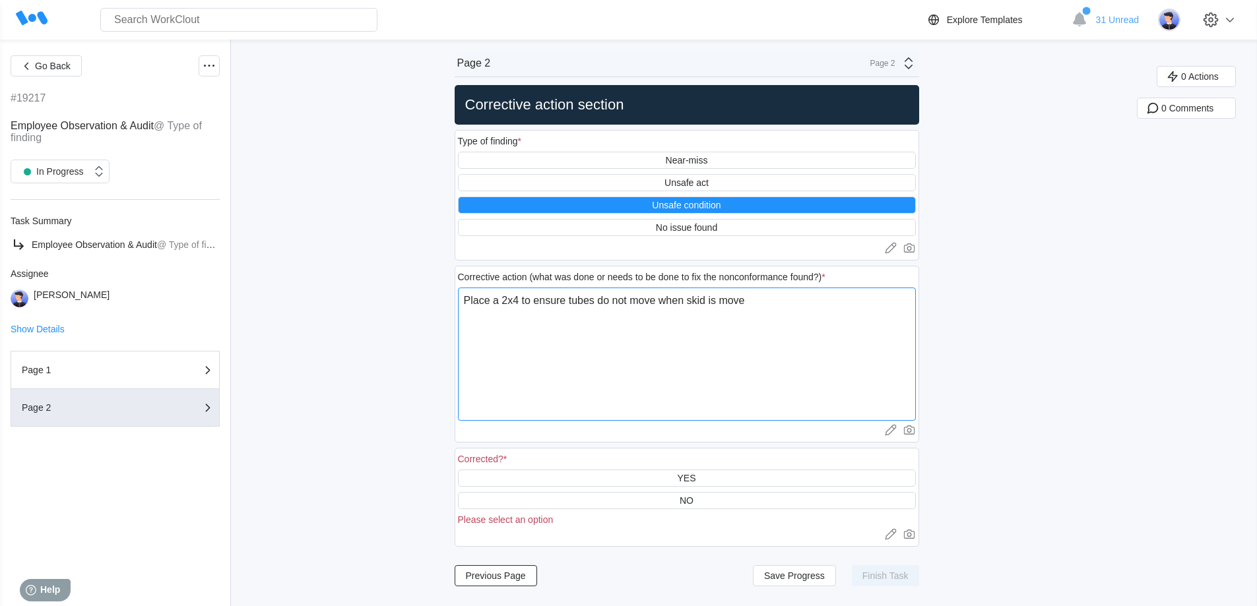
type textarea "Place a 2x4 to ensure tubes do not move when skid is moved"
type textarea "x"
type textarea "Place a 2x4 to ensure tubes do not move when skid is moved."
type textarea "x"
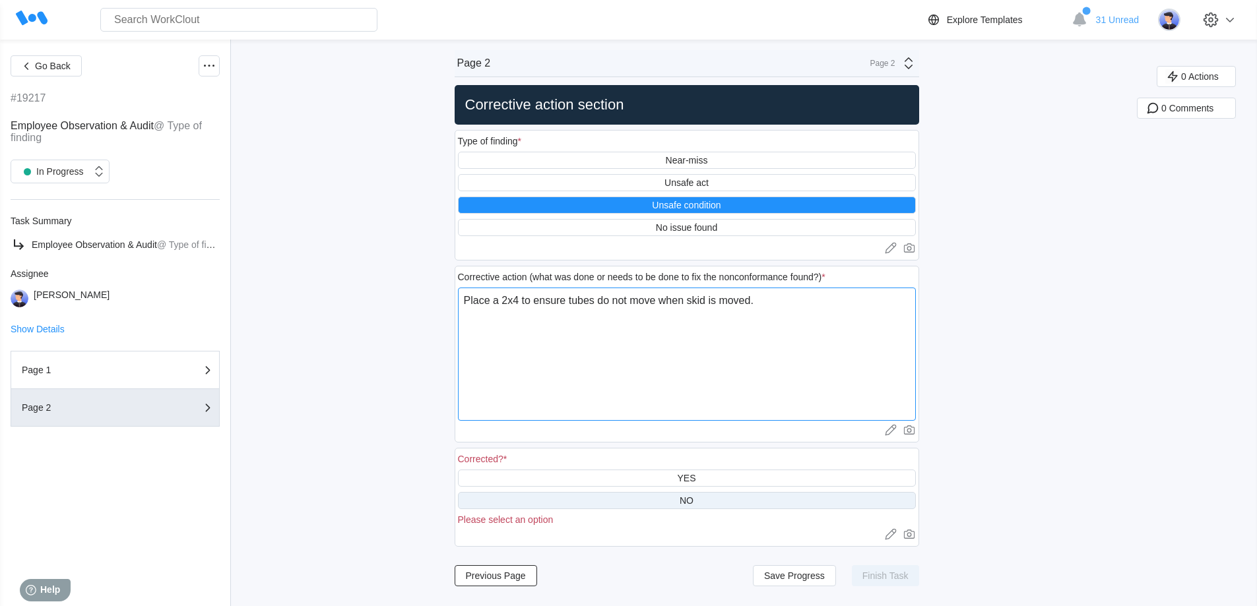
type textarea "Place a 2x4 to ensure tubes do not move when skid is moved."
click at [678, 421] on div "NO" at bounding box center [687, 500] width 458 height 17
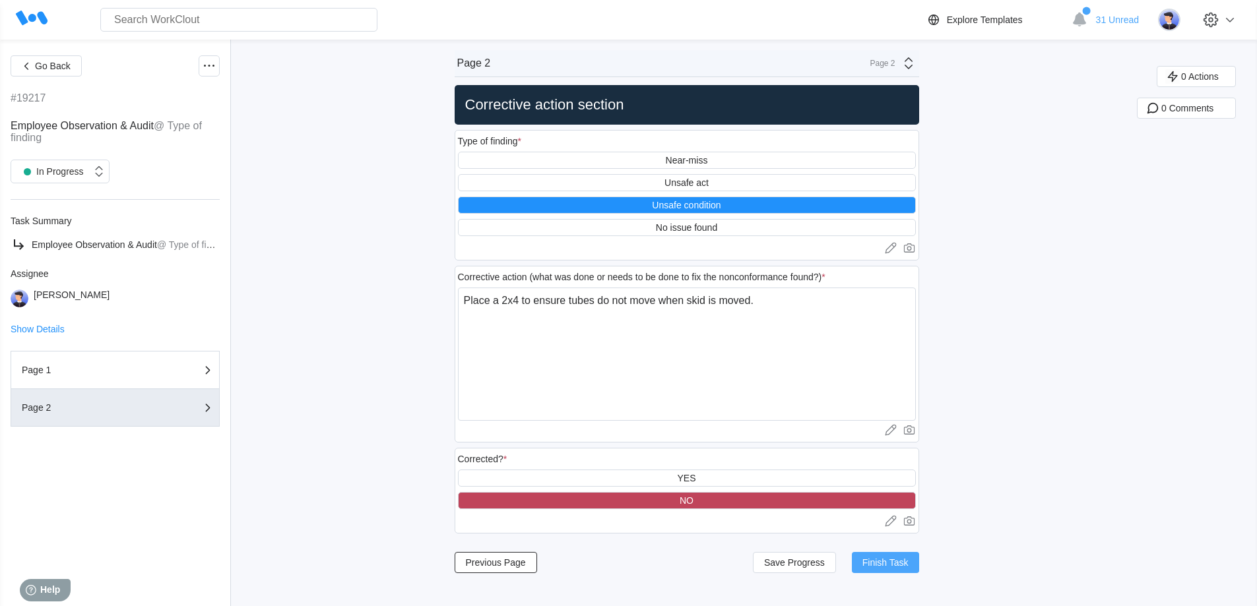
click at [834, 421] on button "Finish Task" at bounding box center [885, 562] width 67 height 21
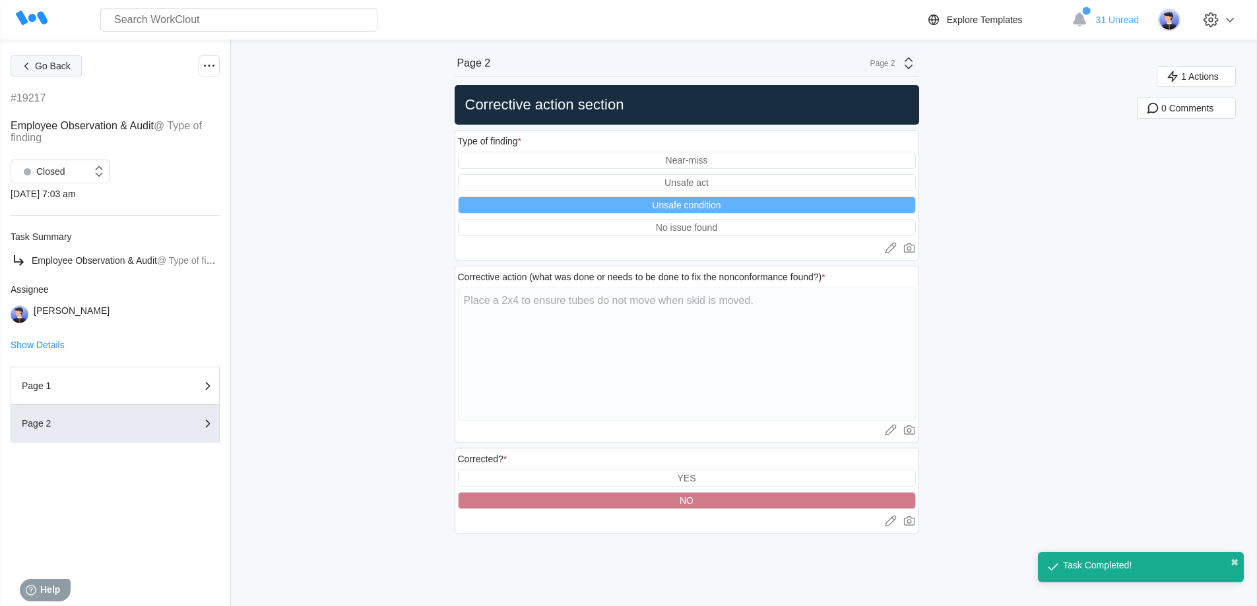
click at [31, 71] on icon "button" at bounding box center [26, 66] width 15 height 15
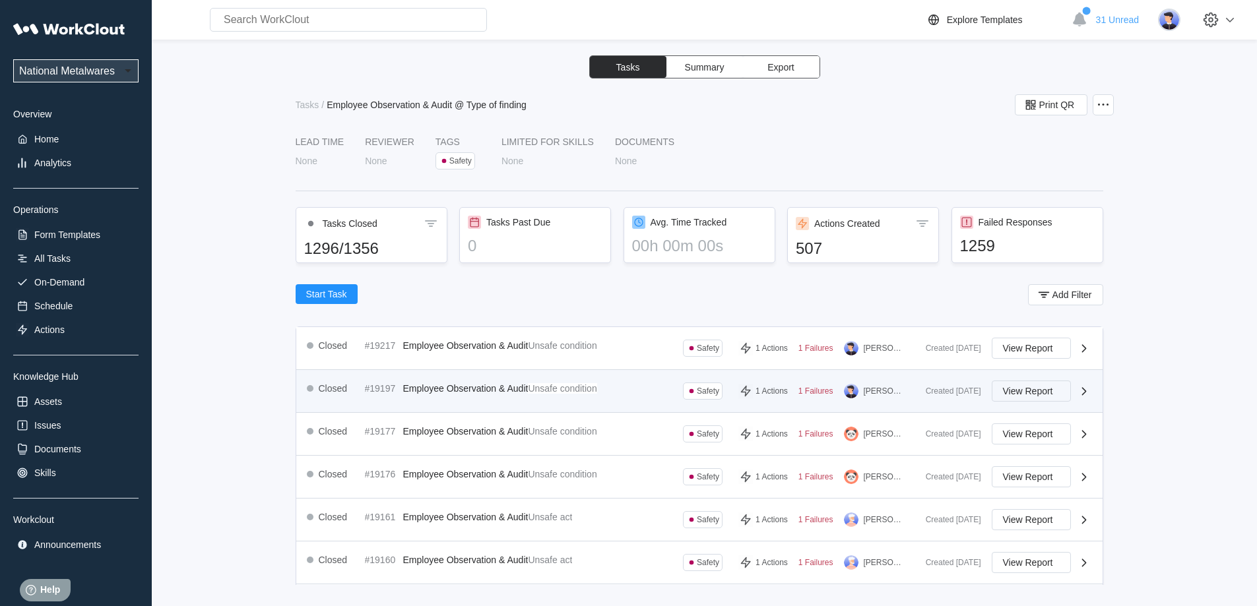
click at [834, 394] on span "View Report" at bounding box center [1028, 391] width 50 height 9
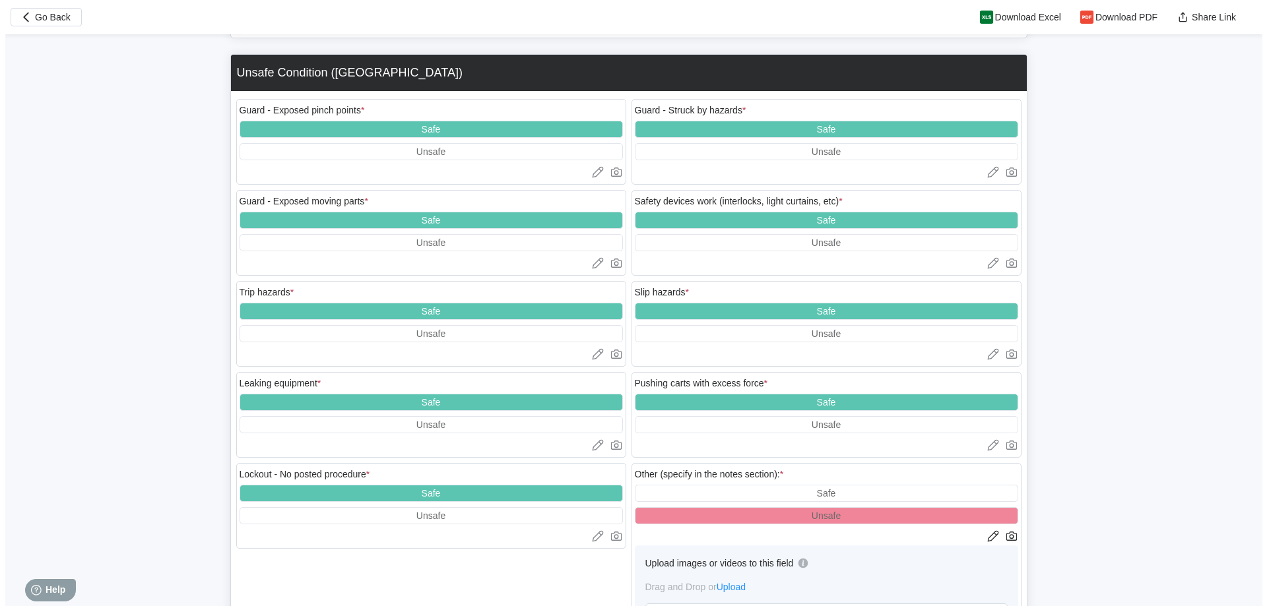
scroll to position [2573, 0]
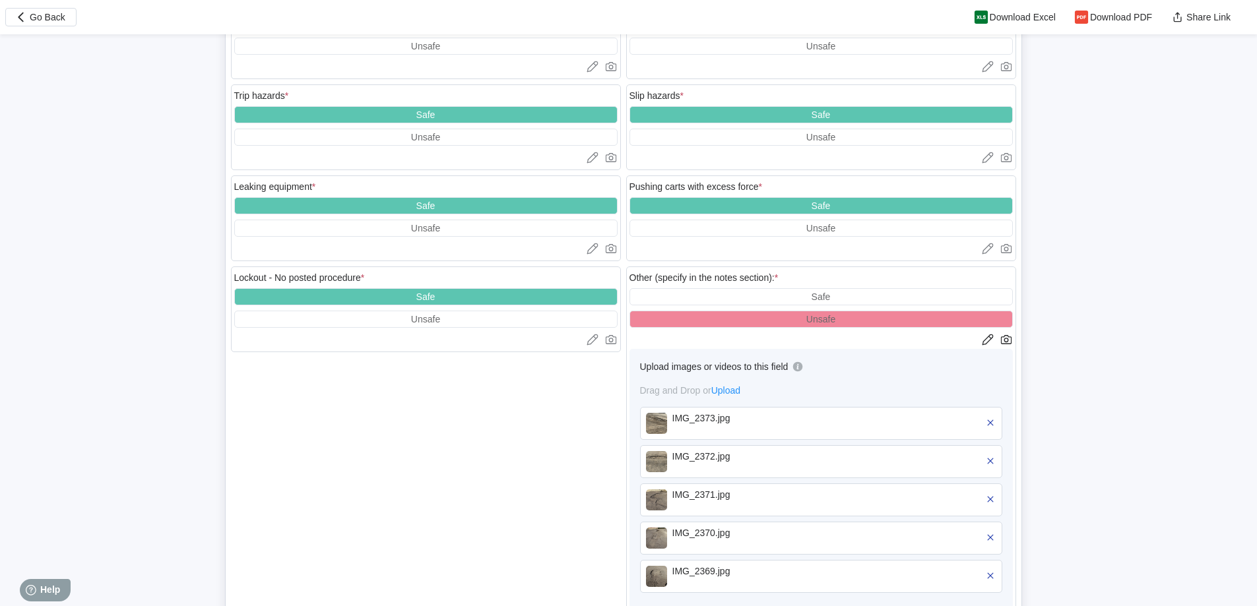
click at [655, 421] on img at bounding box center [656, 423] width 21 height 21
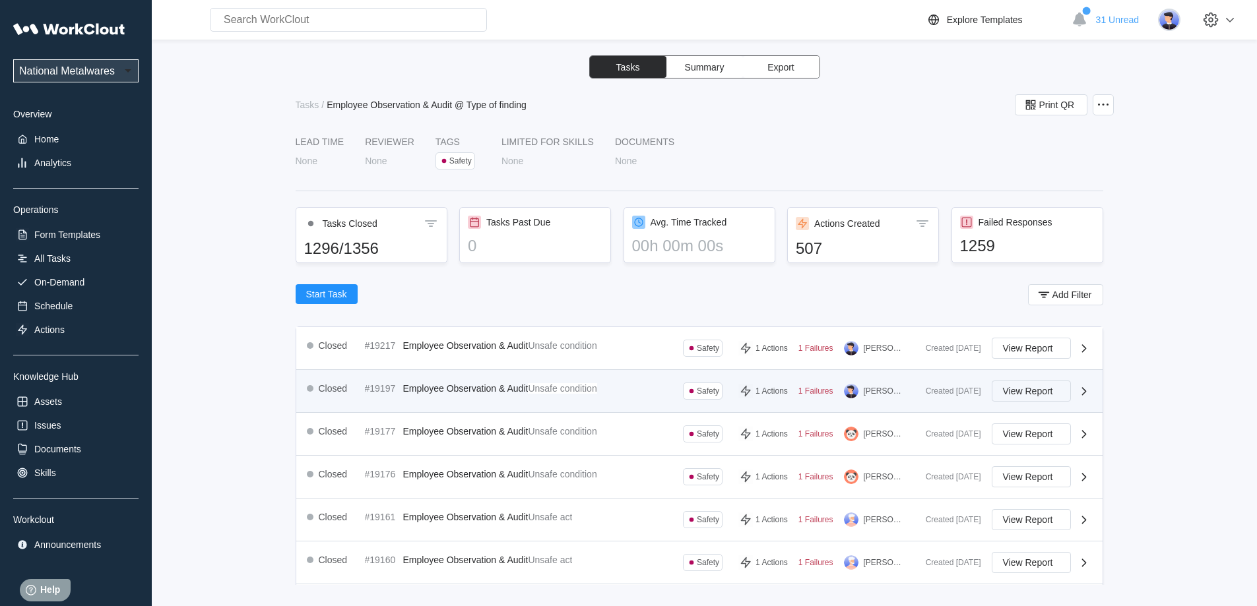
click at [834, 390] on span "View Report" at bounding box center [1028, 391] width 50 height 9
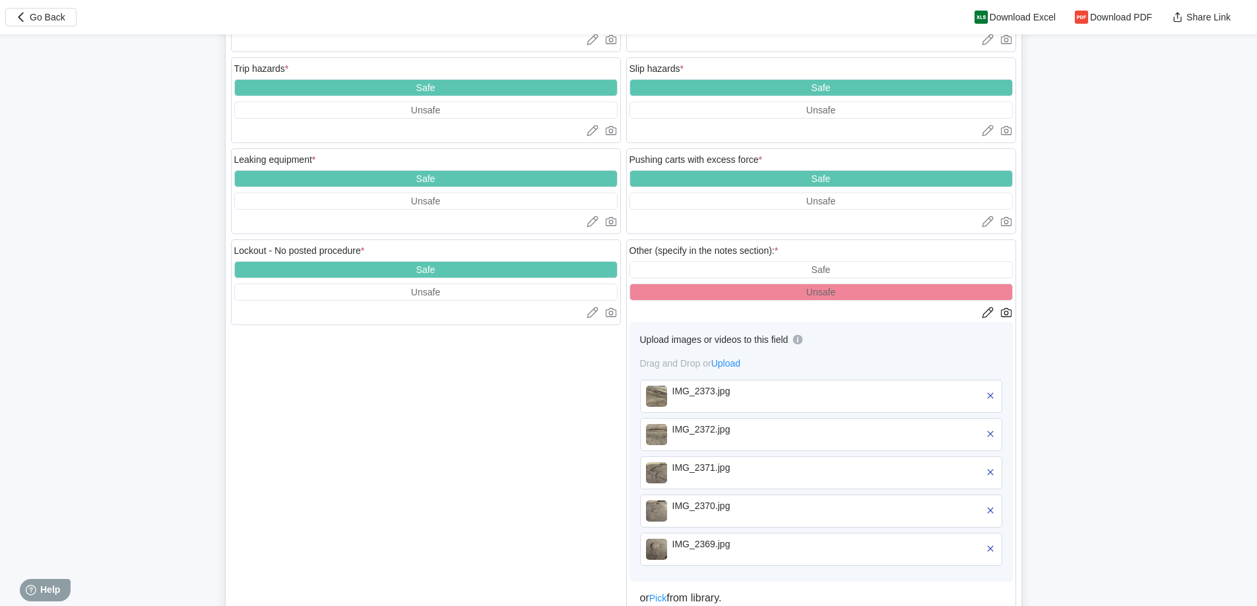
scroll to position [2738, 0]
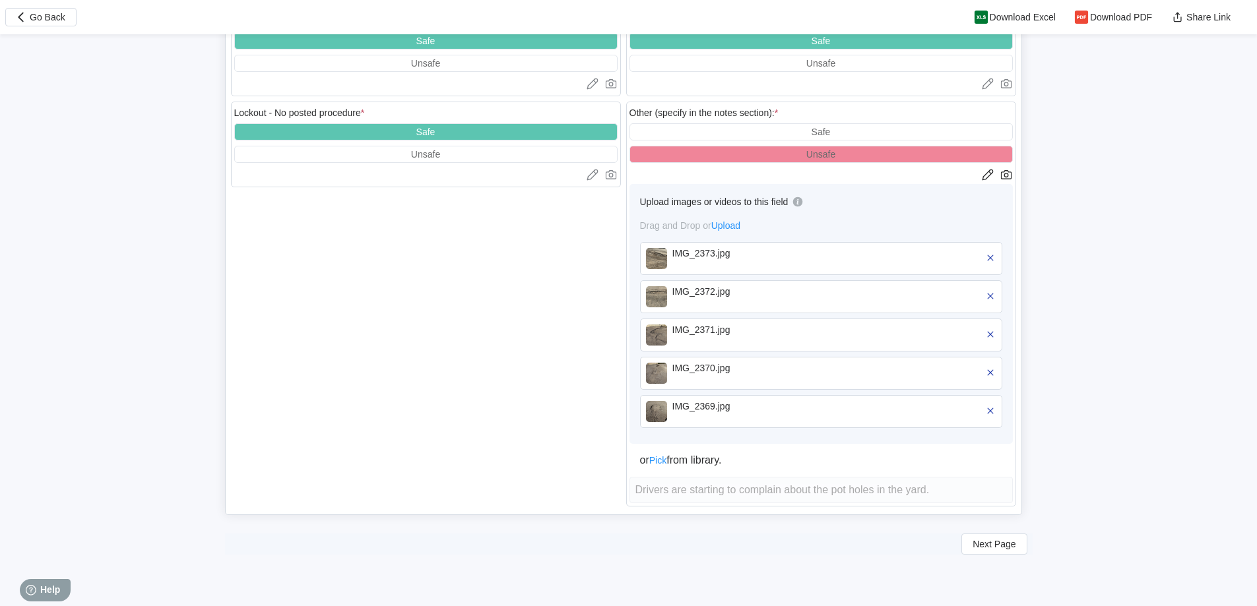
click at [667, 298] on div "IMG_2372.jpg" at bounding box center [821, 296] width 362 height 33
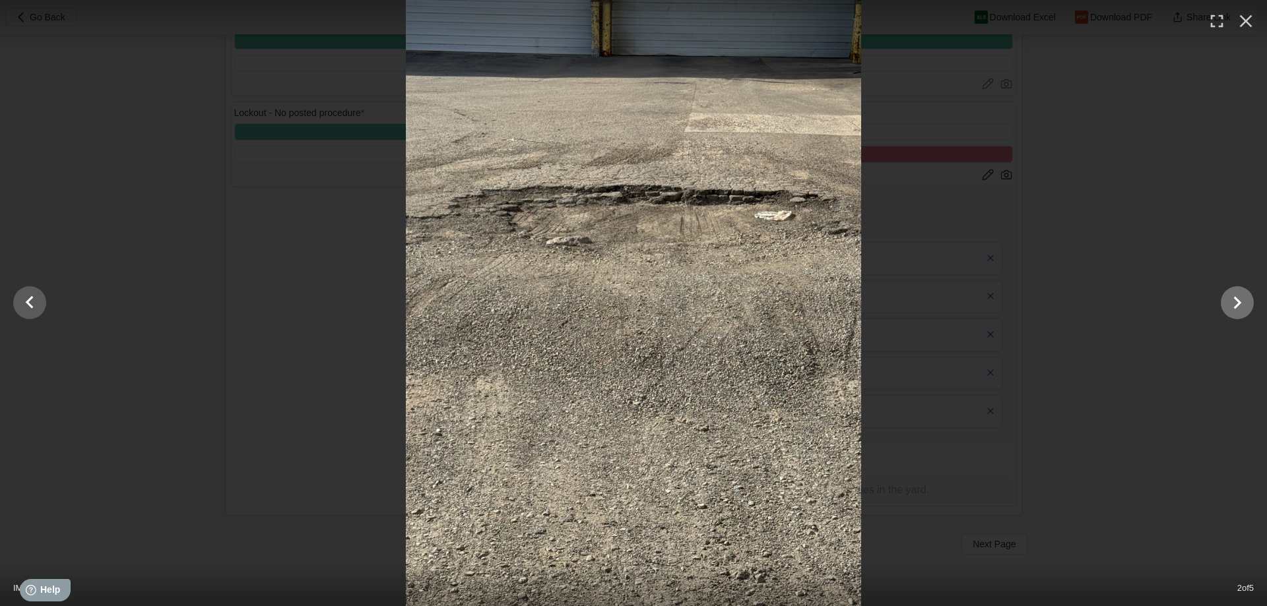
click at [834, 304] on icon "Show slide 3 of 5" at bounding box center [1236, 303] width 25 height 32
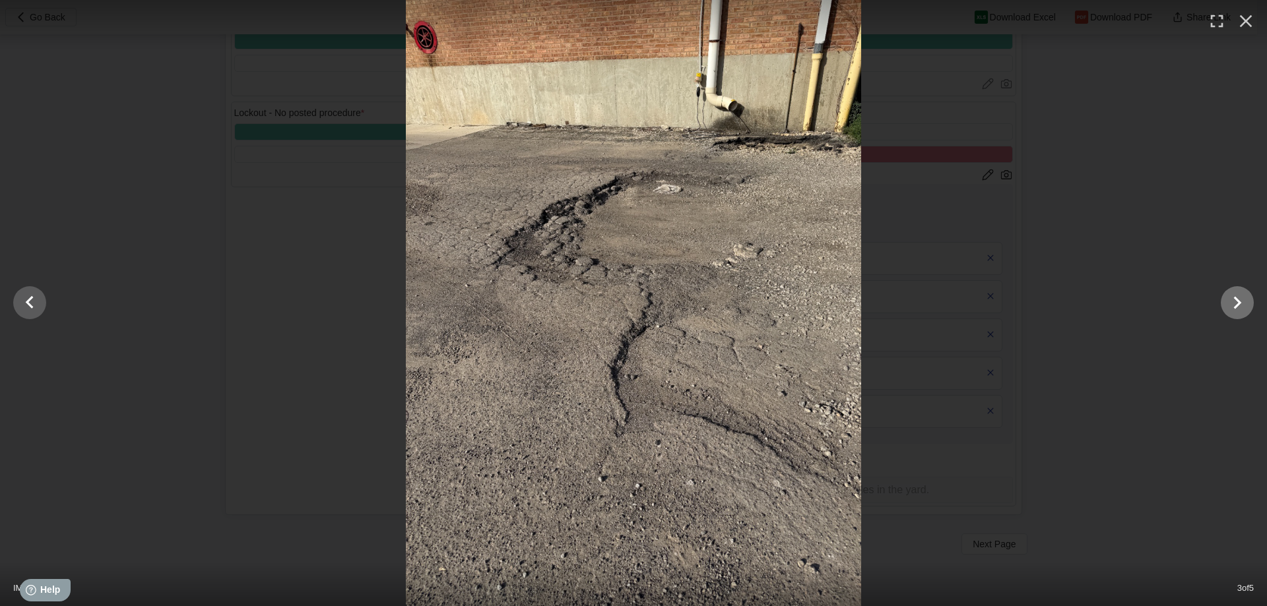
click at [834, 304] on icon "Show slide 4 of 5" at bounding box center [1236, 303] width 25 height 32
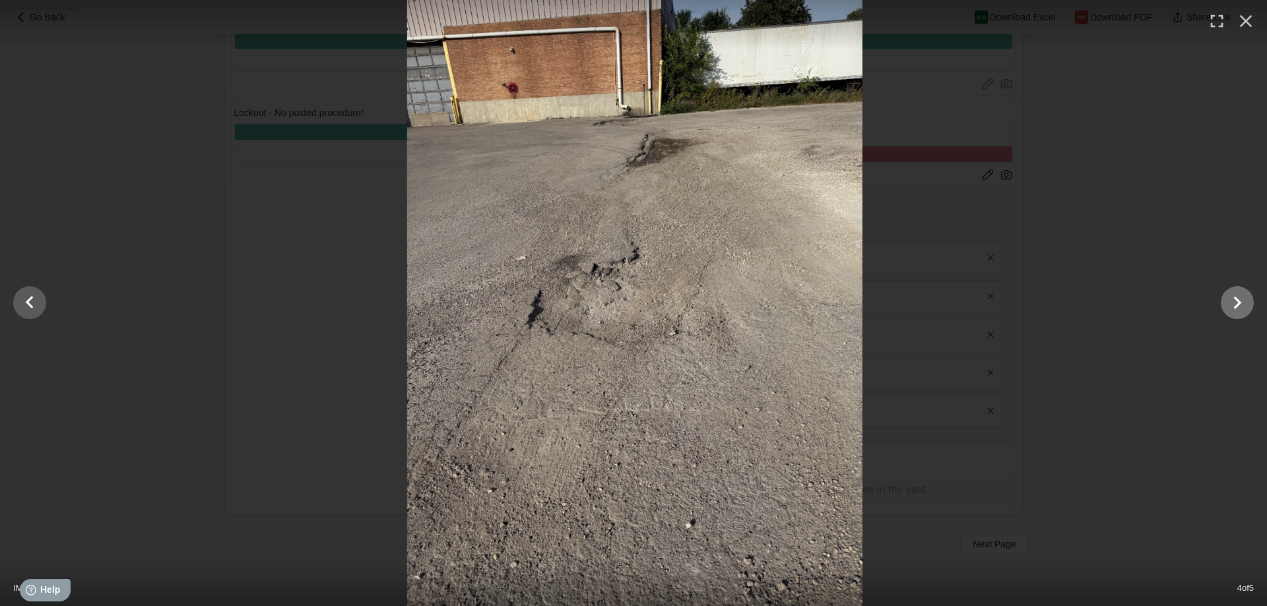
click at [834, 304] on icon "Show slide 5 of 5" at bounding box center [1236, 303] width 25 height 32
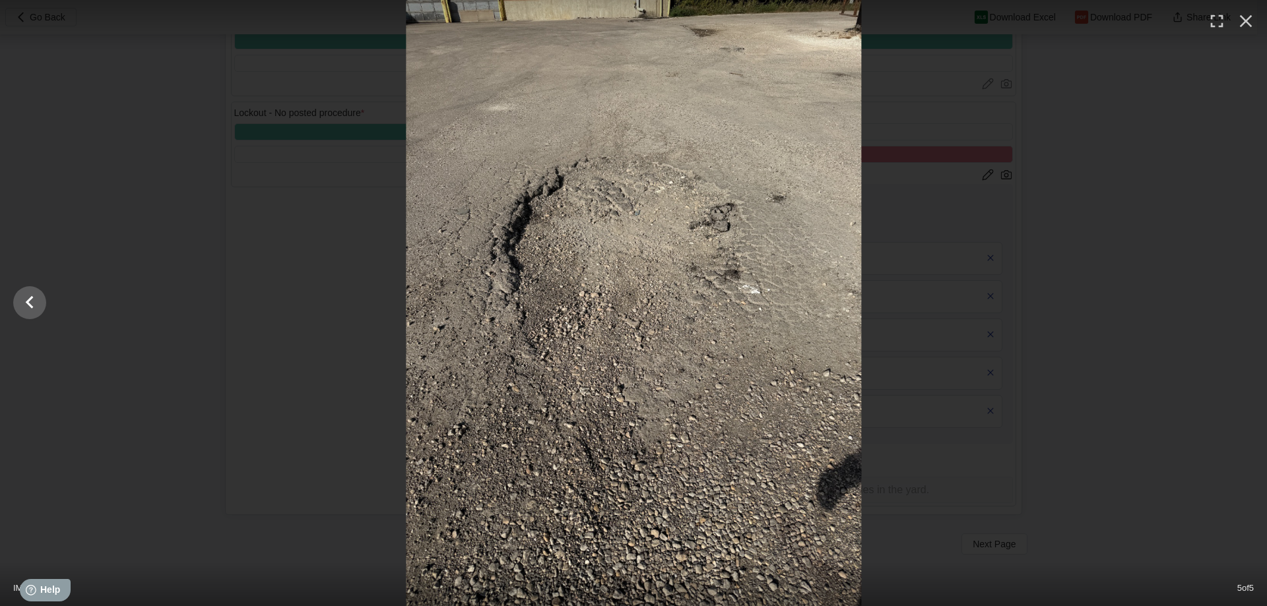
click at [834, 304] on div at bounding box center [633, 303] width 1267 height 606
click at [834, 26] on icon "button" at bounding box center [1245, 21] width 13 height 13
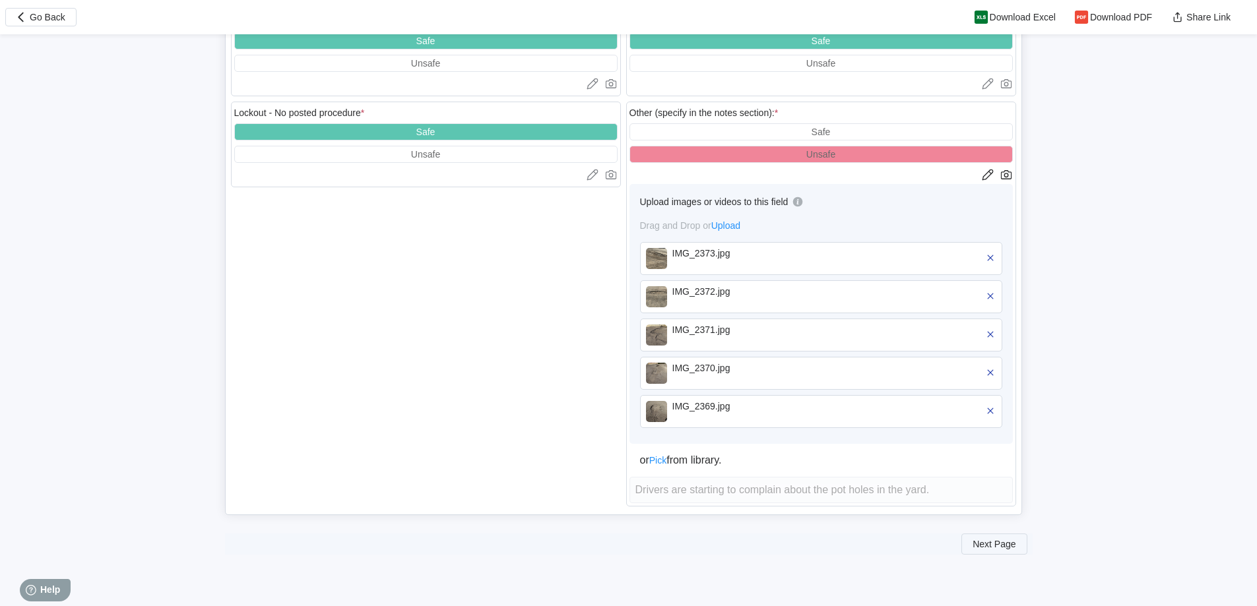
click at [834, 421] on span "Next Page" at bounding box center [993, 544] width 43 height 9
